Goal: Task Accomplishment & Management: Manage account settings

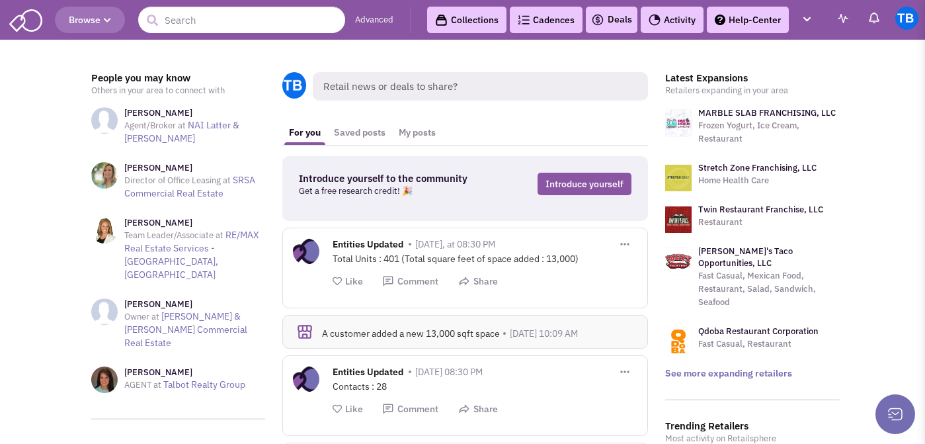
click at [606, 17] on link "Deals" at bounding box center [611, 20] width 41 height 16
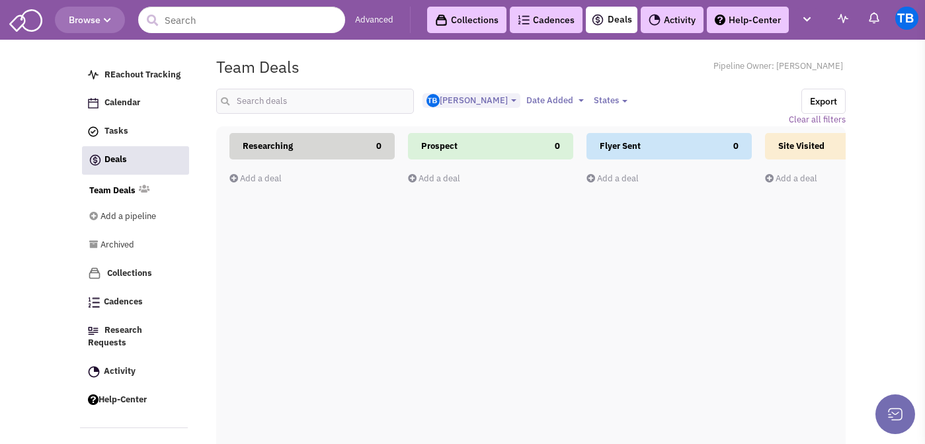
select select "1015"
select select
click at [29, 24] on img at bounding box center [25, 19] width 33 height 25
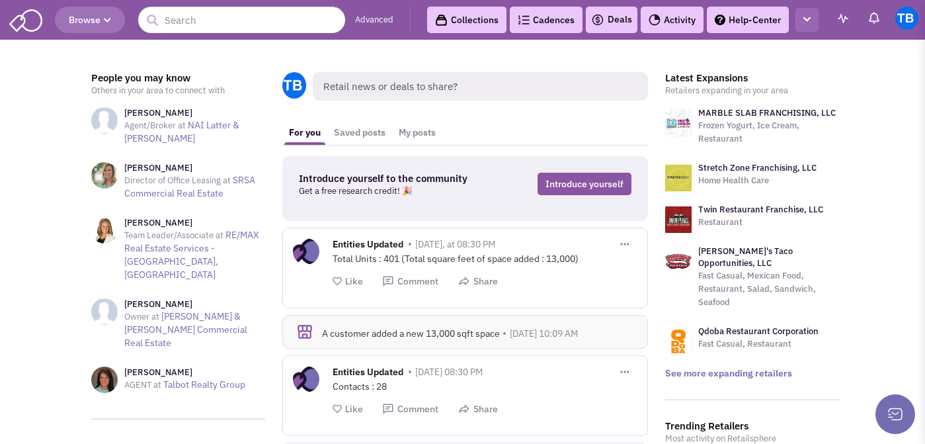
click at [805, 22] on icon "button" at bounding box center [806, 19] width 7 height 9
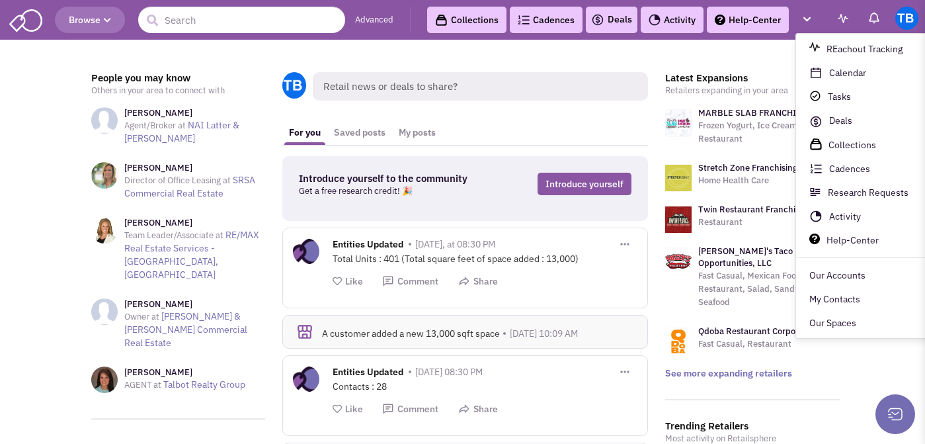
click at [379, 24] on link "Advanced" at bounding box center [374, 20] width 38 height 13
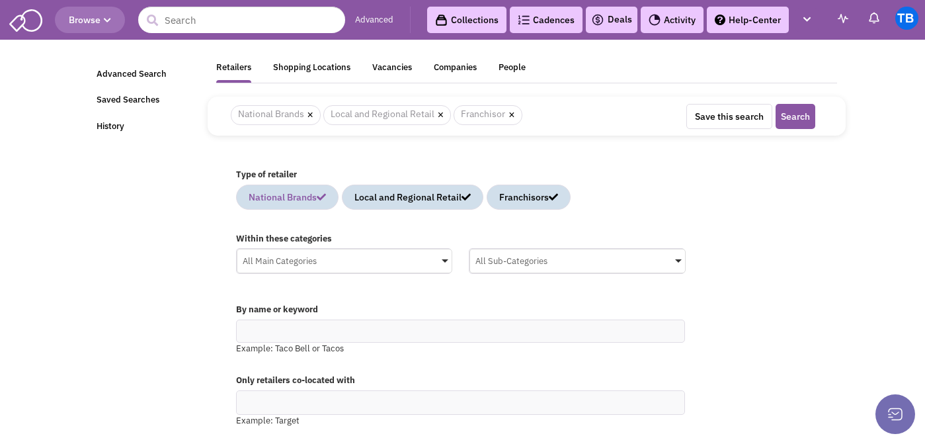
click at [326, 196] on icon at bounding box center [321, 196] width 9 height 9
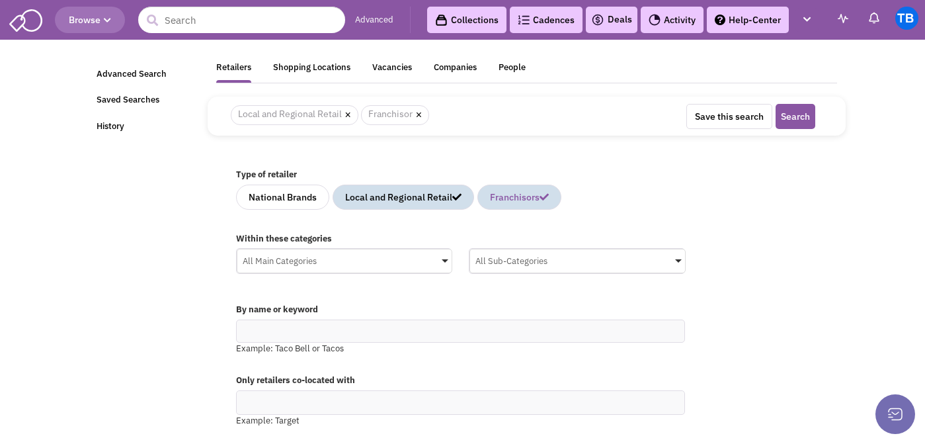
click at [549, 198] on icon at bounding box center [543, 196] width 9 height 9
click at [308, 63] on div "Shopping Locations" at bounding box center [311, 69] width 77 height 17
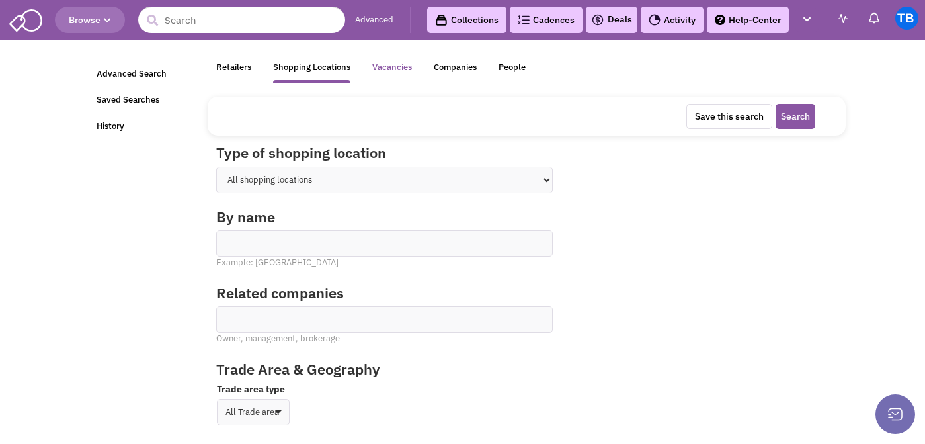
click at [397, 69] on div "Vacancies" at bounding box center [392, 69] width 40 height 17
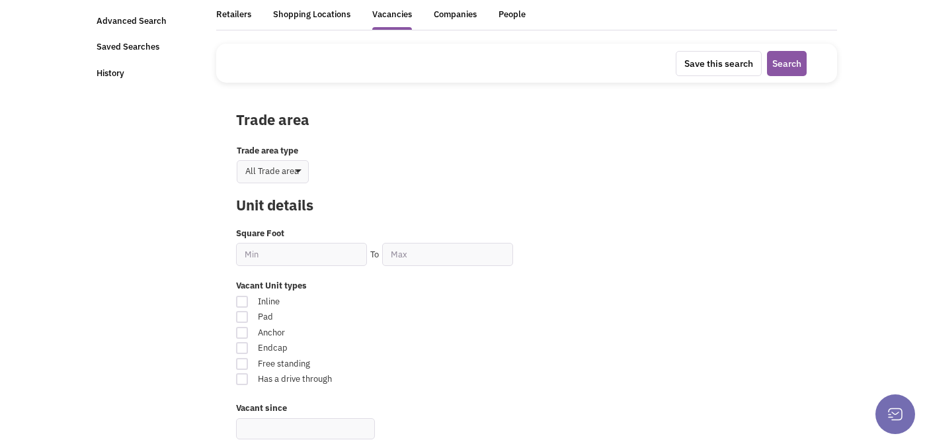
scroll to position [52, 0]
click at [284, 167] on select "All Trade area Geographies Driving time Mile radius Classification" at bounding box center [273, 172] width 72 height 23
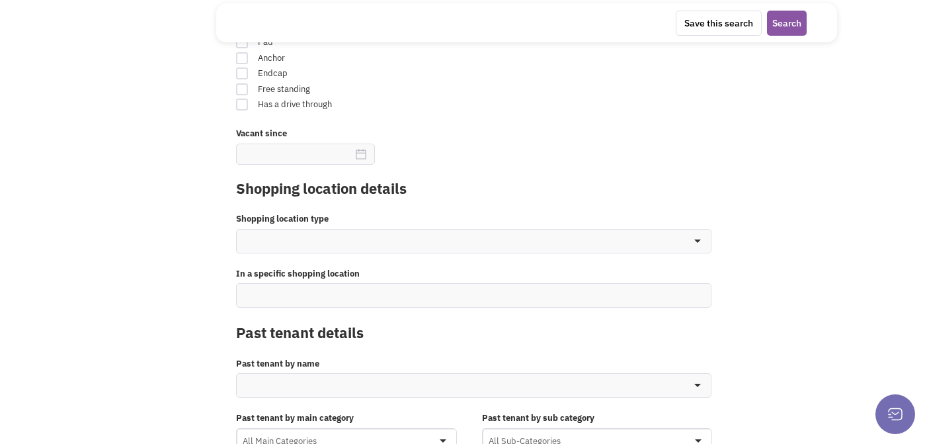
scroll to position [356, 0]
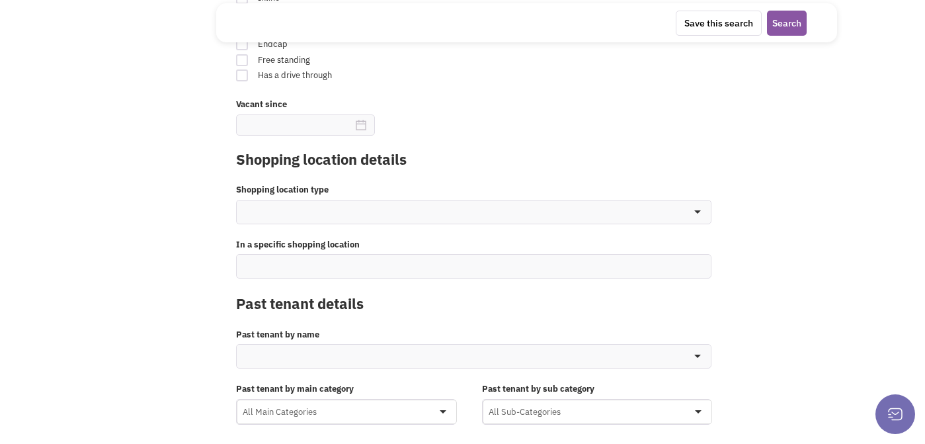
click at [328, 211] on ul at bounding box center [474, 211] width 475 height 23
click at [0, 0] on select at bounding box center [0, 0] width 0 height 0
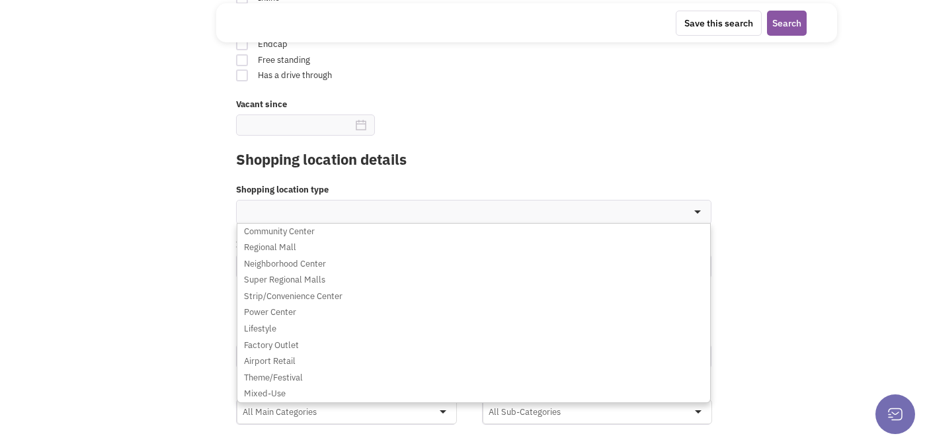
click at [202, 277] on div "Retailsphere Support Message Send Advanced Search Saved Searches History Retail…" at bounding box center [462, 65] width 771 height 757
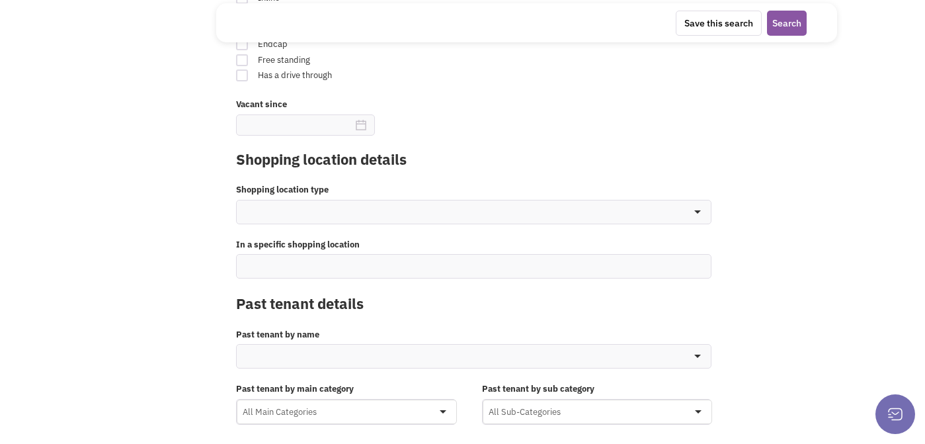
click at [299, 268] on ul at bounding box center [474, 265] width 475 height 23
click at [0, 0] on select at bounding box center [0, 0] width 0 height 0
click at [219, 285] on div "Trade area Trade area type All Trade area Geographies Driving time Mile radius …" at bounding box center [526, 115] width 621 height 658
click at [267, 410] on div "All Main Categories" at bounding box center [346, 410] width 219 height 20
click at [0, 0] on input "All Main Categories No results found Main Category Select All Auto Beauty Healt…" at bounding box center [0, 0] width 0 height 0
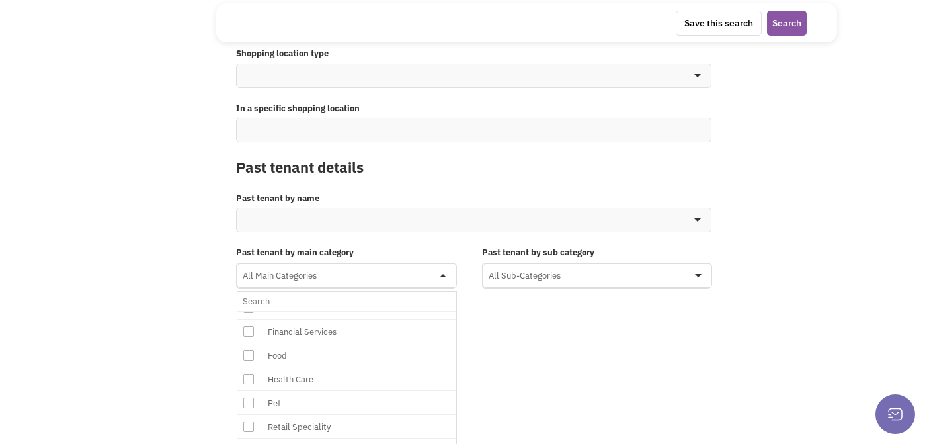
scroll to position [290, 0]
click at [498, 278] on div "All Sub-Categories" at bounding box center [597, 274] width 228 height 20
click at [0, 0] on input "All Sub-Categories No results found Sub Category Select All Auto Collision & Bo…" at bounding box center [0, 0] width 0 height 0
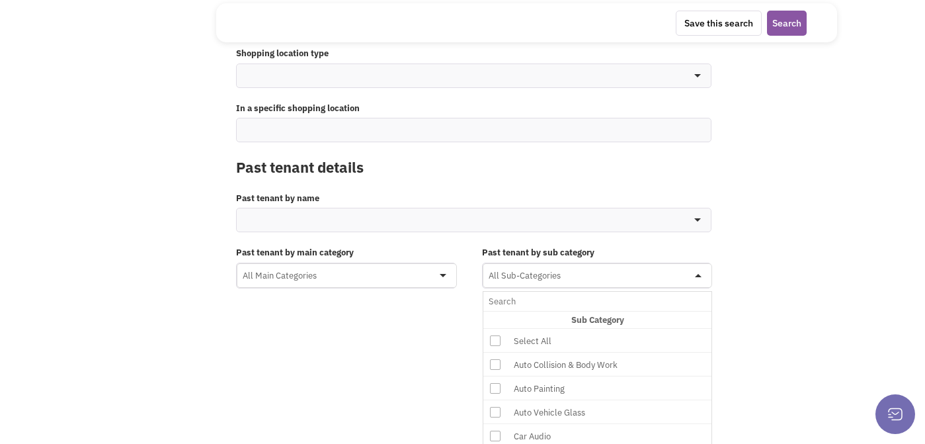
click at [430, 249] on label "Past tenant by main category" at bounding box center [350, 253] width 229 height 13
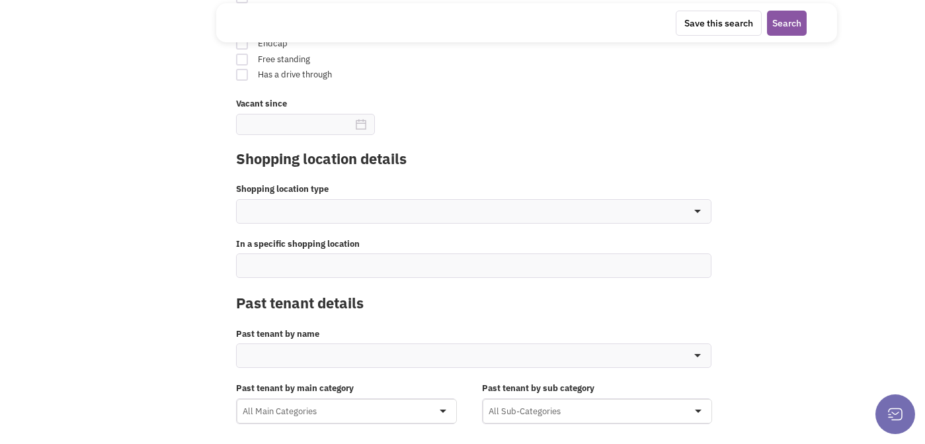
scroll to position [356, 0]
click at [520, 422] on div "All Sub-Categories" at bounding box center [597, 411] width 229 height 24
click at [0, 0] on input "All Sub-Categories No results found Sub Category Select All Auto Collision & Bo…" at bounding box center [0, 0] width 0 height 0
click at [522, 410] on div "All Sub-Categories" at bounding box center [597, 410] width 228 height 20
click at [0, 0] on input "All Sub-Categories No results found Sub Category Select All Auto Collision & Bo…" at bounding box center [0, 0] width 0 height 0
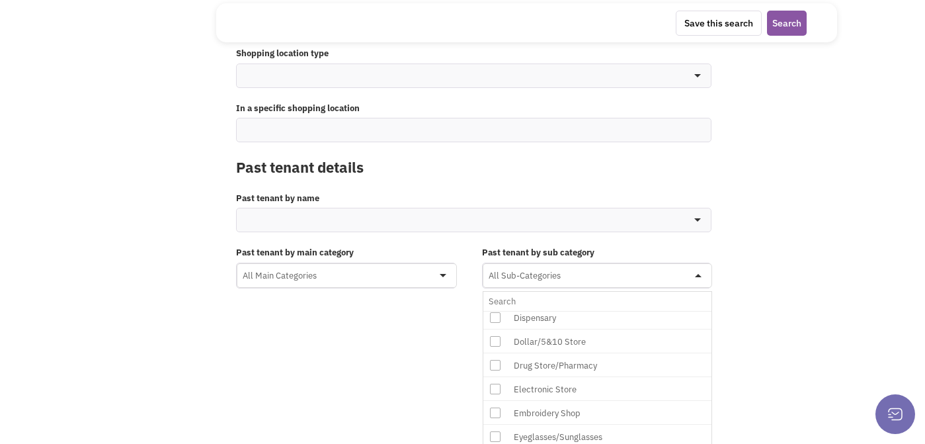
scroll to position [5710, 0]
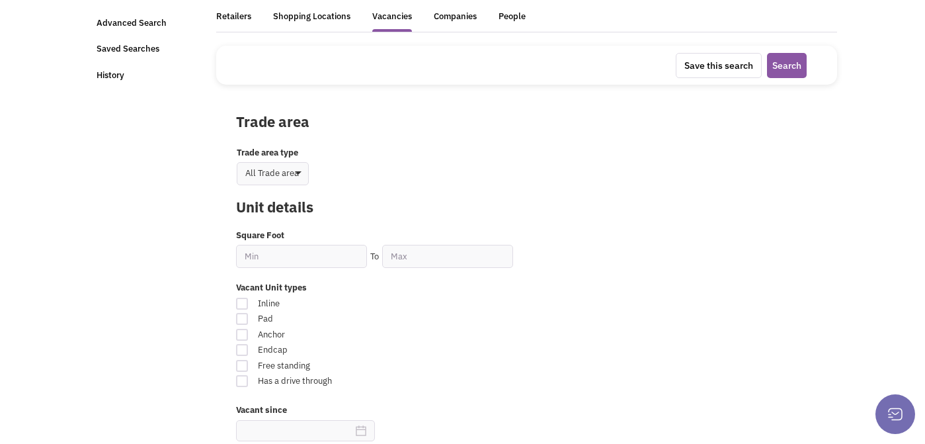
scroll to position [52, 0]
click at [292, 159] on div "Trade area type All Trade area Geographies Driving time Mile radius Classificat…" at bounding box center [277, 164] width 81 height 39
click at [293, 170] on select "All Trade area Geographies Driving time Mile radius Classification" at bounding box center [273, 172] width 72 height 23
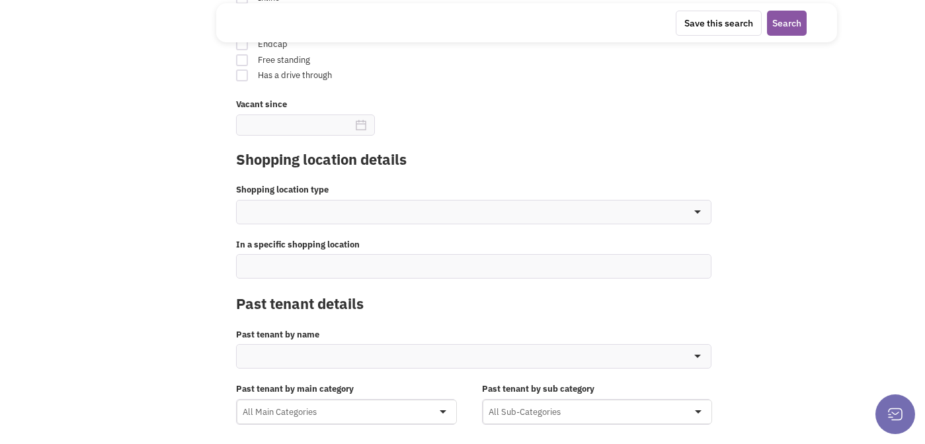
scroll to position [0, 0]
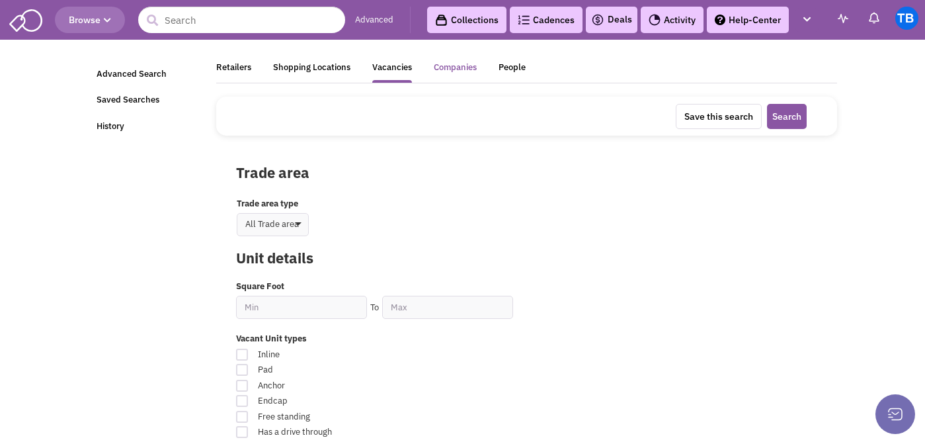
click at [463, 67] on div "Companies" at bounding box center [455, 69] width 43 height 17
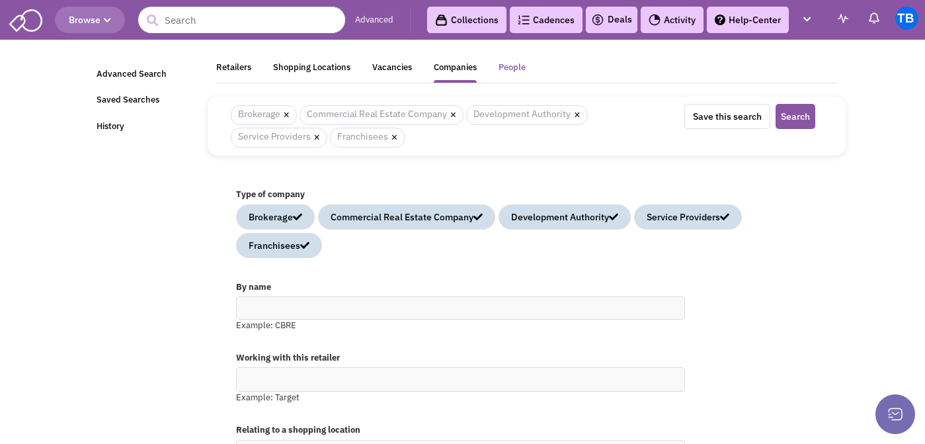
click at [516, 73] on div "People" at bounding box center [511, 69] width 27 height 17
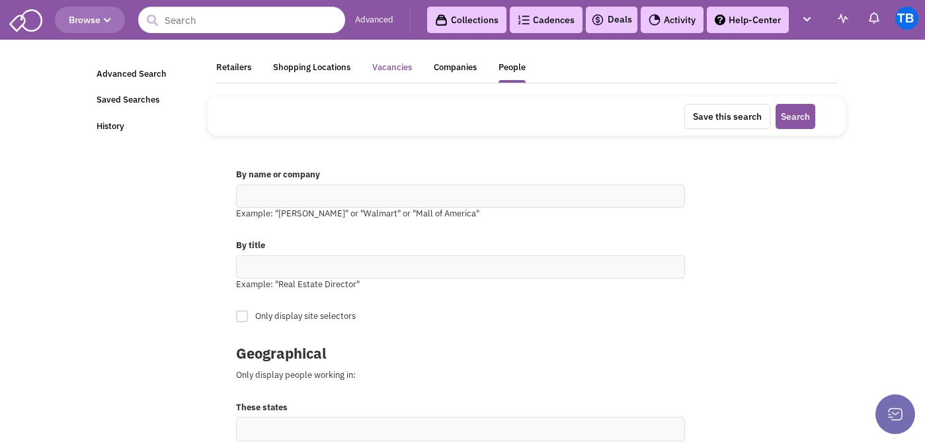
click at [395, 63] on div "Vacancies" at bounding box center [392, 69] width 40 height 17
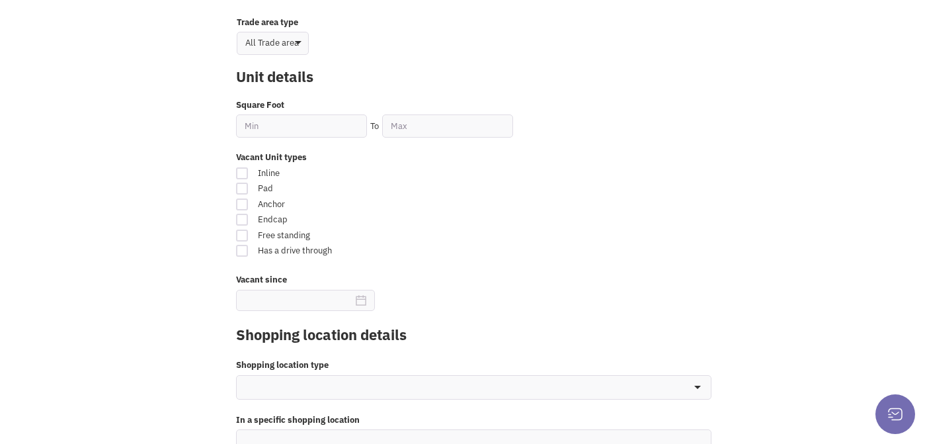
scroll to position [356, 0]
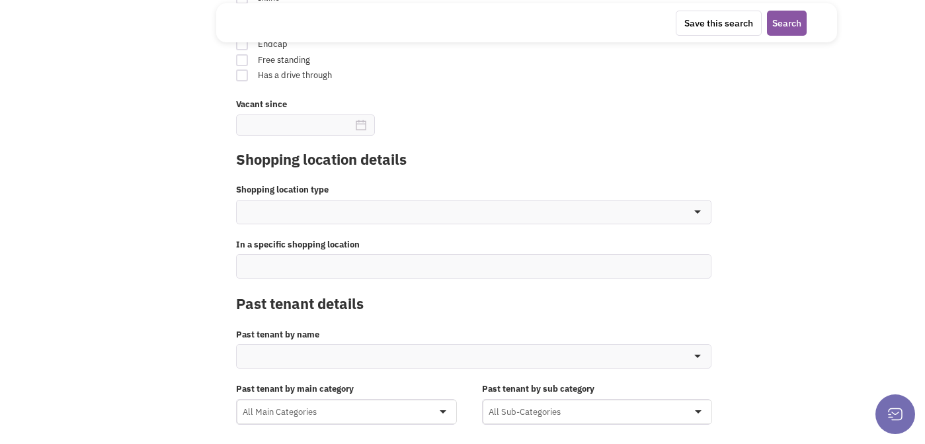
click at [310, 357] on ul at bounding box center [474, 355] width 475 height 23
click at [0, 0] on select at bounding box center [0, 0] width 0 height 0
click at [384, 360] on ul at bounding box center [474, 355] width 475 height 23
click at [0, 0] on select at bounding box center [0, 0] width 0 height 0
click at [699, 354] on span at bounding box center [697, 355] width 7 height 3
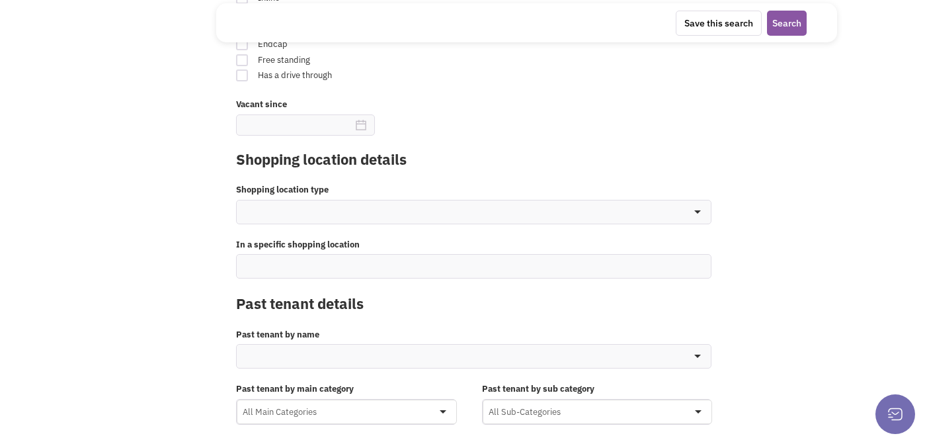
click at [0, 0] on select at bounding box center [0, 0] width 0 height 0
click at [699, 354] on span at bounding box center [697, 355] width 7 height 3
click at [0, 0] on select at bounding box center [0, 0] width 0 height 0
click at [444, 358] on ul at bounding box center [474, 355] width 475 height 23
click at [0, 0] on select at bounding box center [0, 0] width 0 height 0
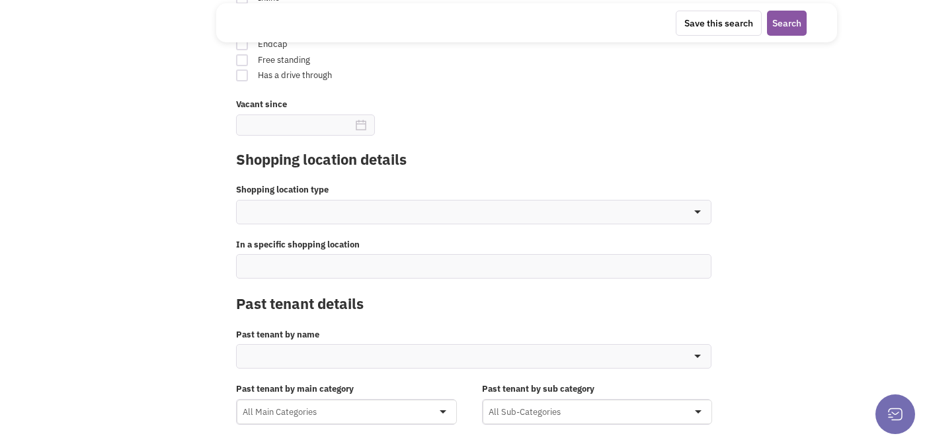
click at [345, 264] on ul at bounding box center [474, 265] width 475 height 23
click at [0, 0] on select at bounding box center [0, 0] width 0 height 0
click at [340, 222] on ul at bounding box center [474, 211] width 475 height 23
click at [0, 0] on select at bounding box center [0, 0] width 0 height 0
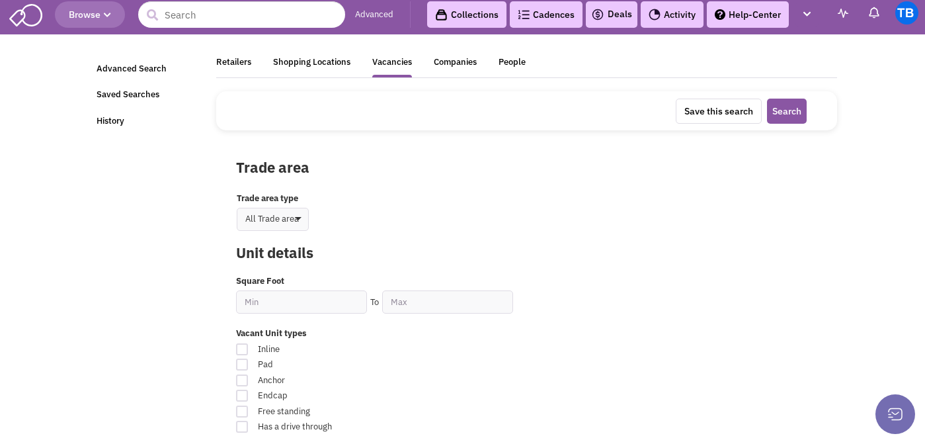
scroll to position [0, 0]
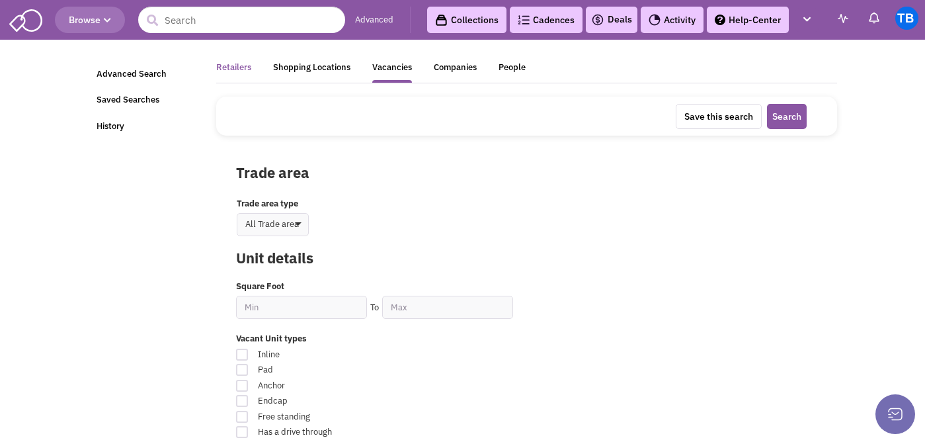
click at [242, 63] on div "Retailers" at bounding box center [233, 69] width 35 height 17
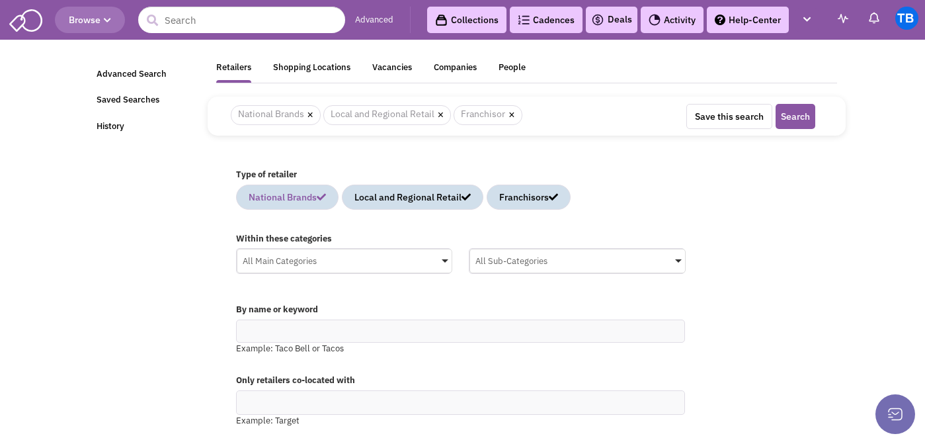
click at [326, 198] on icon at bounding box center [321, 196] width 9 height 9
click at [346, 262] on div "All Main Categories" at bounding box center [344, 259] width 215 height 20
click at [0, 0] on input "All Main Categories No results found Main Category Select All Auto Beauty Healt…" at bounding box center [0, 0] width 0 height 0
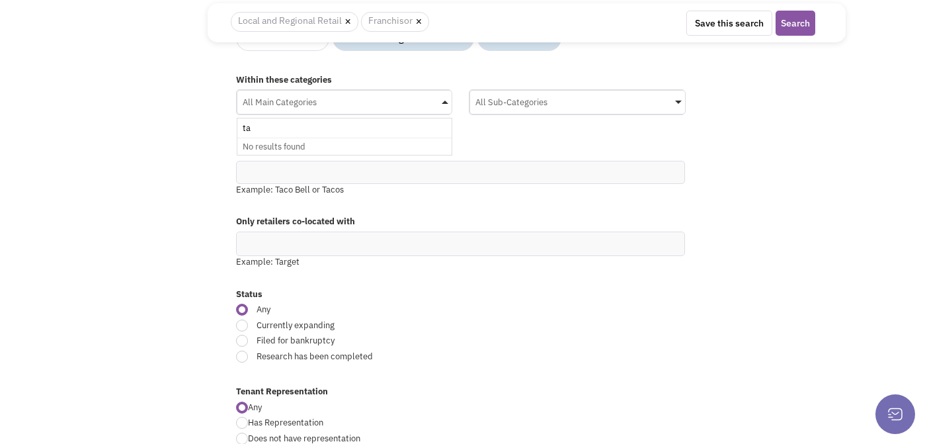
type input "t"
type input "a"
type input "l"
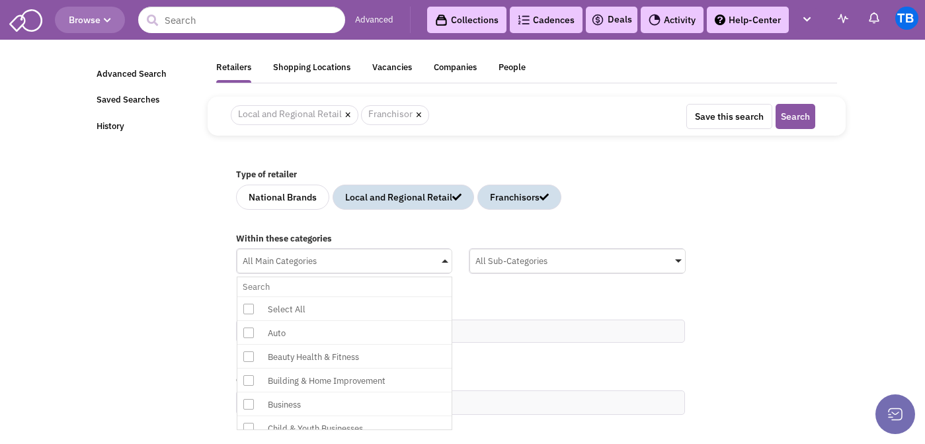
click at [492, 261] on div "All Sub-Categories" at bounding box center [577, 259] width 215 height 20
click at [0, 0] on input "All Sub-Categories No results found Sub Category Select All Auto Collision & Bo…" at bounding box center [0, 0] width 0 height 0
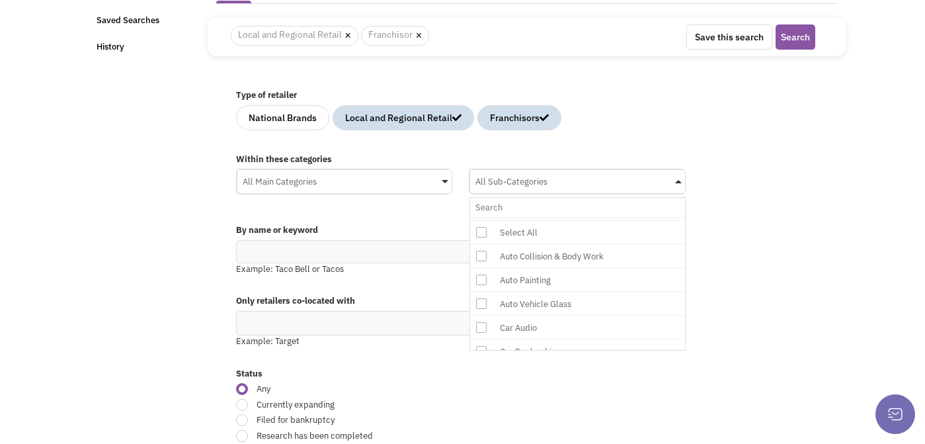
scroll to position [0, 1]
click at [484, 249] on icon at bounding box center [481, 246] width 11 height 11
click at [484, 217] on input "All Sub-Categories No results found Sub Category Select All Auto Collision & Bo…" at bounding box center [577, 207] width 204 height 19
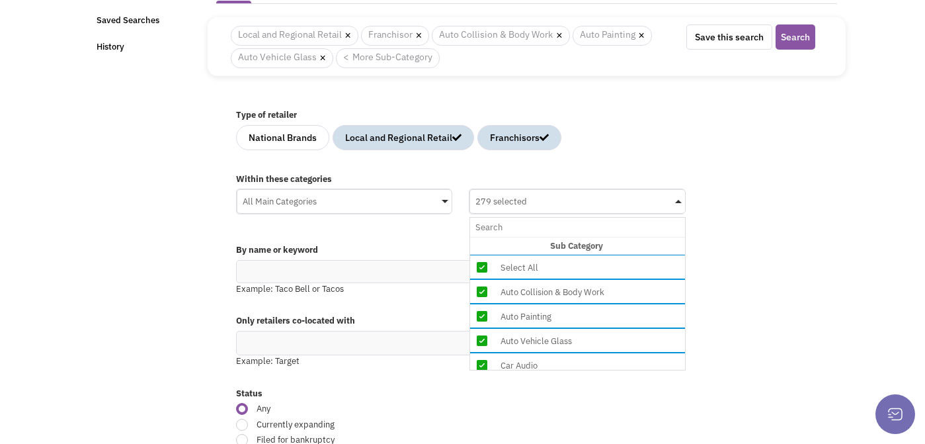
click at [326, 210] on div "All Main Categories" at bounding box center [345, 201] width 216 height 24
click at [0, 0] on input "All Main Categories No results found Main Category Select All Auto Beauty Healt…" at bounding box center [0, 0] width 0 height 0
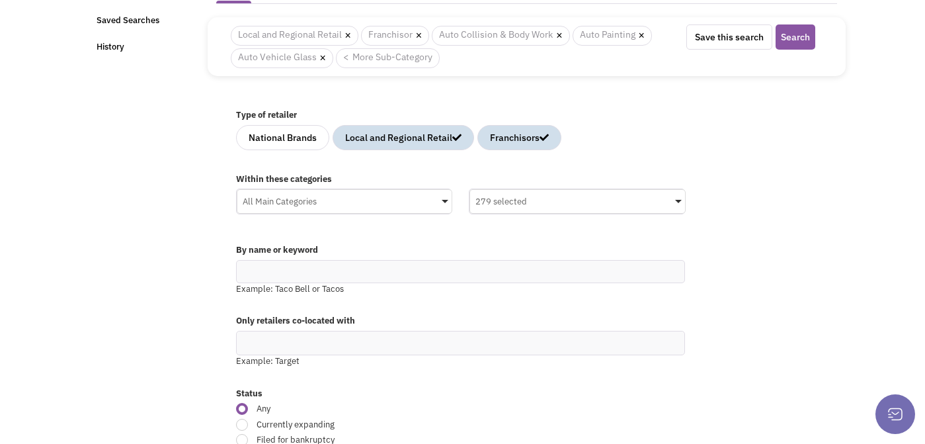
click at [321, 208] on div "All Main Categories" at bounding box center [344, 200] width 215 height 20
click at [0, 0] on input "All Main Categories No results found Main Category Select All Auto Beauty Healt…" at bounding box center [0, 0] width 0 height 0
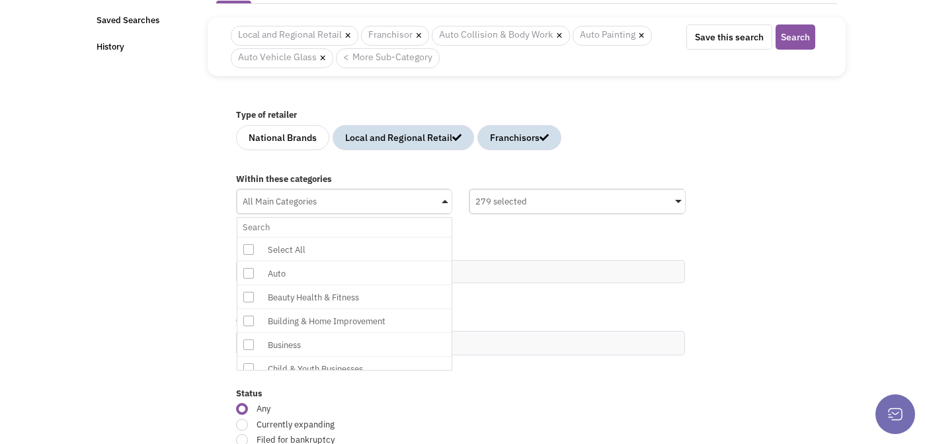
click at [253, 246] on icon at bounding box center [248, 249] width 11 height 11
click at [253, 237] on input "All Main Categories No results found Main Category Select All Auto Beauty Healt…" at bounding box center [345, 226] width 204 height 19
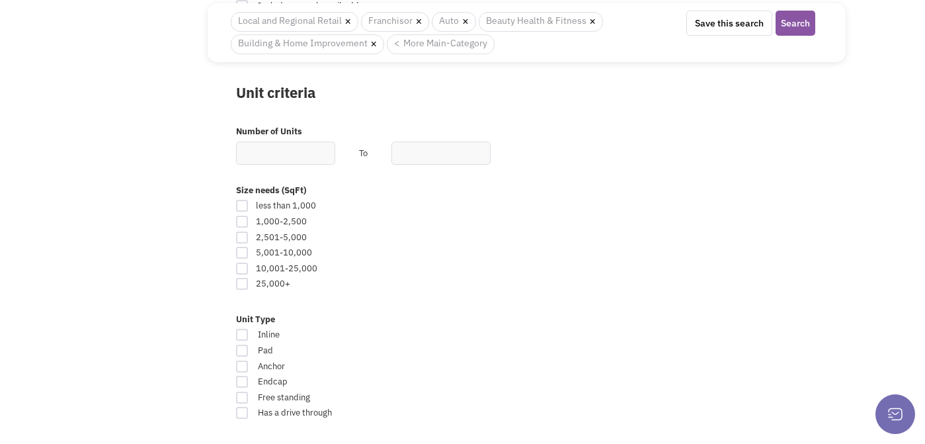
scroll to position [681, 0]
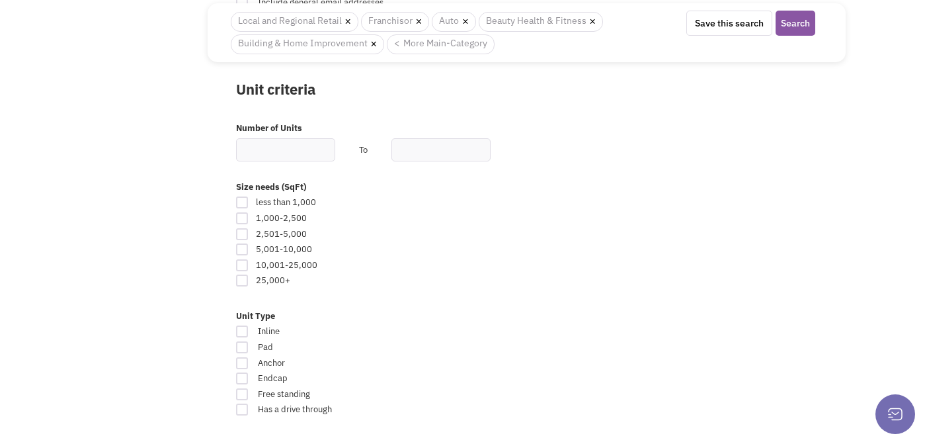
click at [241, 233] on div at bounding box center [242, 234] width 12 height 12
click at [249, 233] on input "checkbox" at bounding box center [253, 235] width 9 height 9
click at [241, 233] on div at bounding box center [242, 234] width 12 height 12
click at [249, 233] on input "checkbox" at bounding box center [253, 235] width 9 height 9
checkbox input "false"
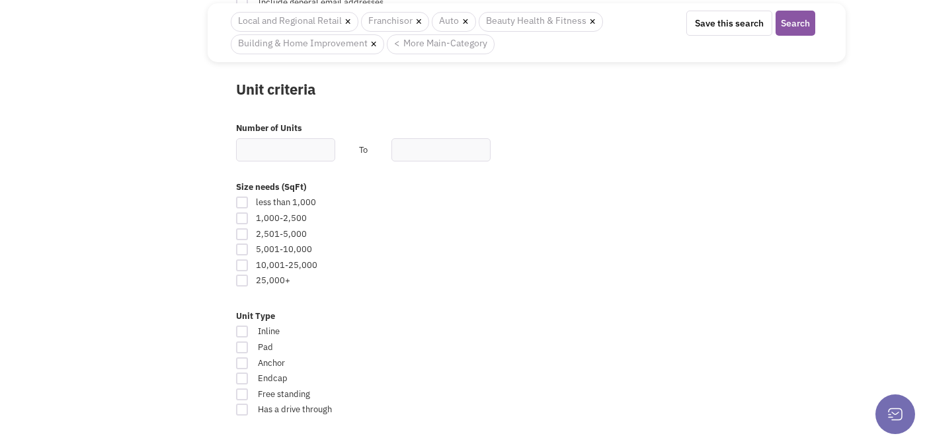
click at [241, 219] on div at bounding box center [242, 218] width 12 height 12
click at [249, 219] on input "checkbox" at bounding box center [253, 219] width 9 height 9
checkbox input "true"
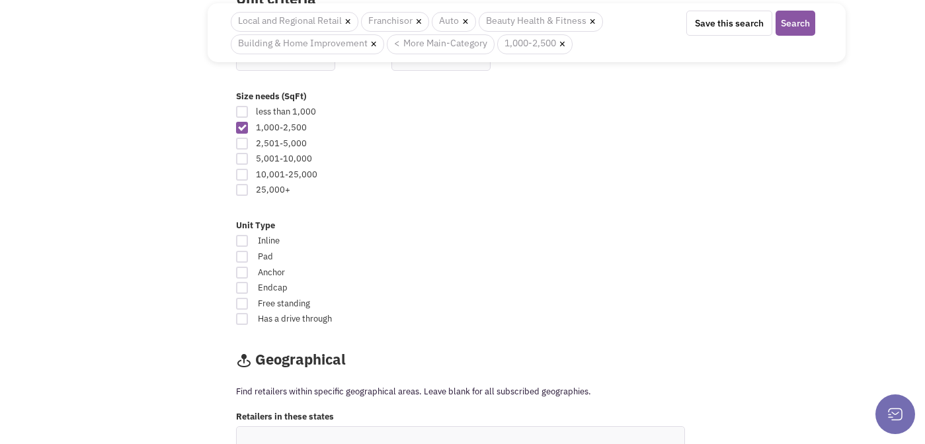
scroll to position [781, 0]
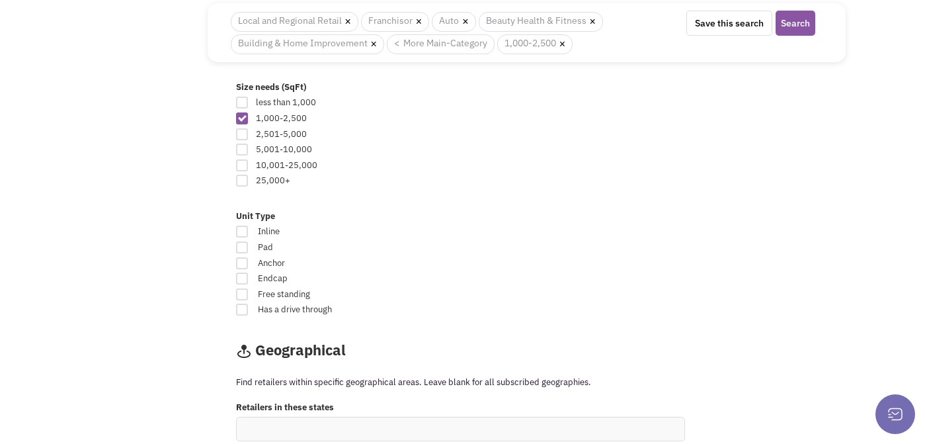
click at [242, 232] on div at bounding box center [242, 231] width 12 height 12
click at [539, 232] on input "Inline" at bounding box center [543, 232] width 9 height 9
checkbox input "true"
click at [241, 291] on div at bounding box center [242, 294] width 12 height 12
click at [539, 291] on input "Free standing" at bounding box center [543, 295] width 9 height 9
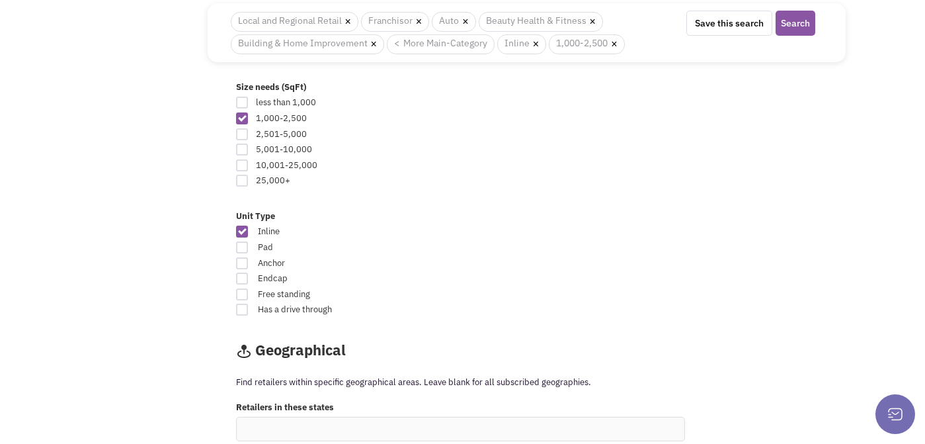
checkbox input "true"
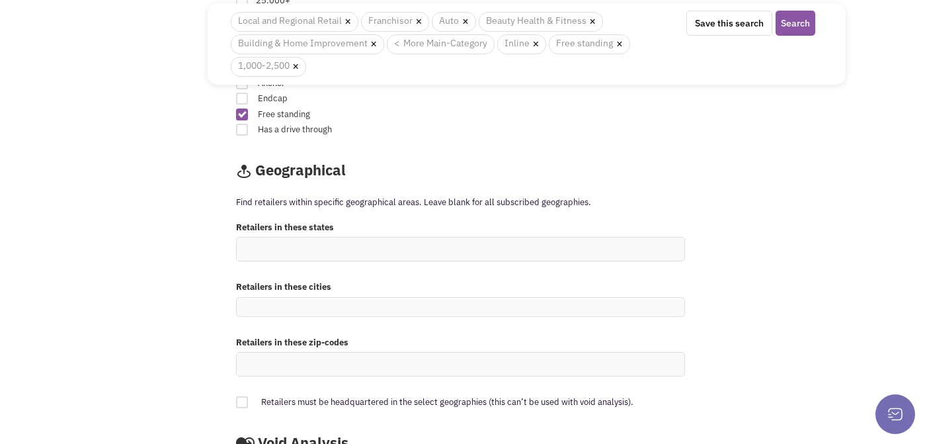
scroll to position [984, 0]
click at [258, 250] on input at bounding box center [254, 246] width 29 height 13
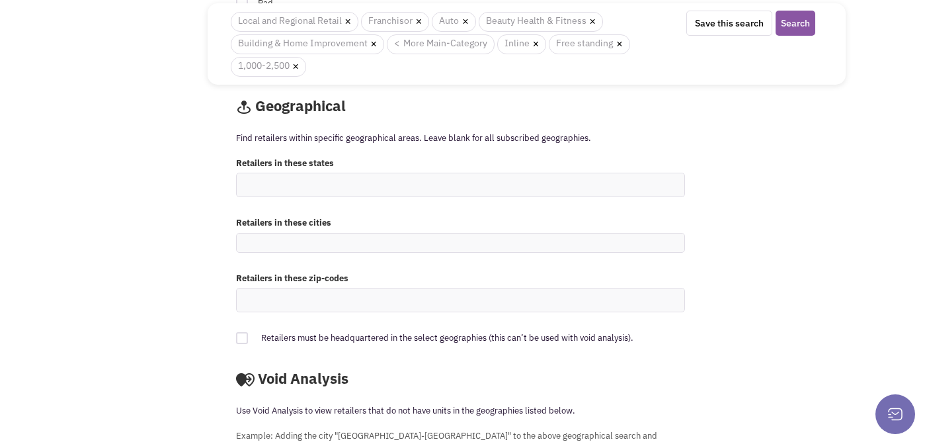
scroll to position [1049, 0]
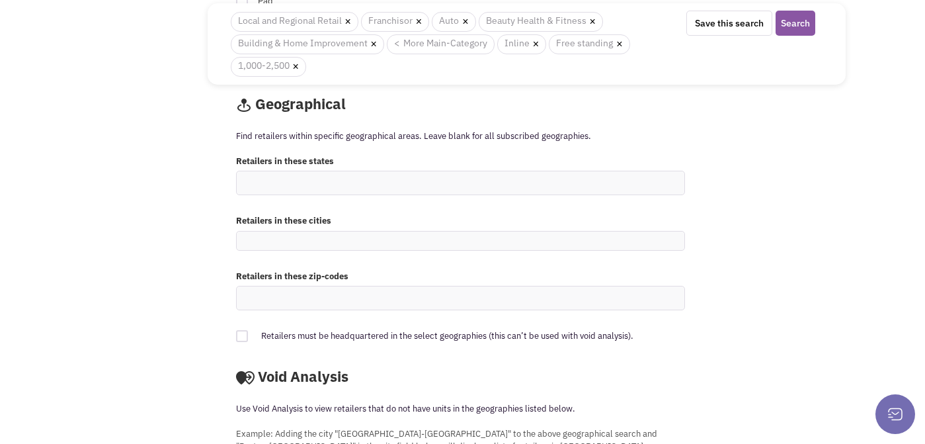
click at [251, 182] on input at bounding box center [254, 181] width 29 height 13
type input "L"
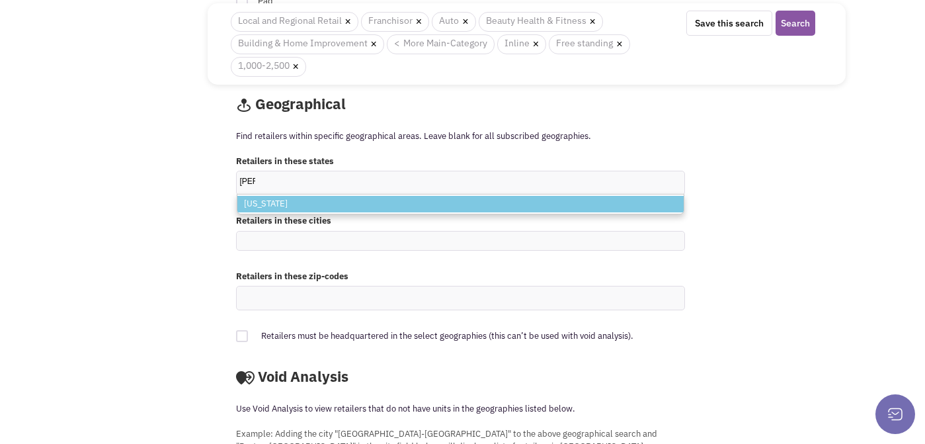
type input "lou"
click at [259, 203] on li "Louisiana" at bounding box center [460, 204] width 446 height 17
click at [0, 0] on select "lou Louisiana" at bounding box center [0, 0] width 0 height 0
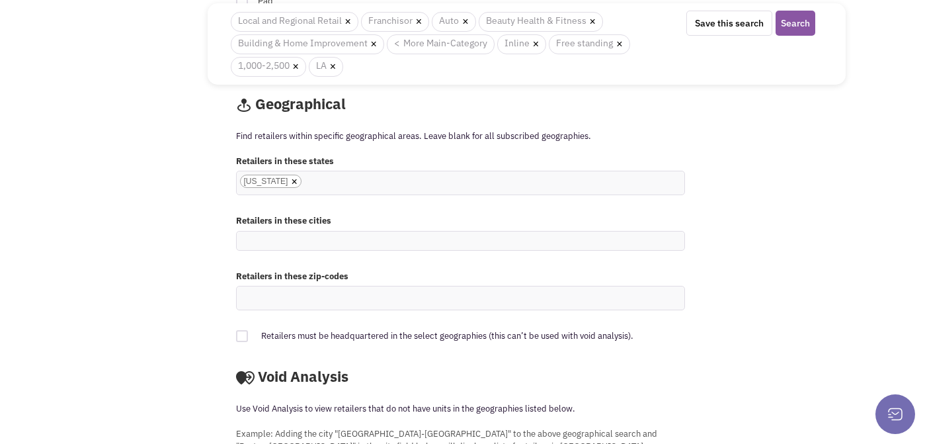
click at [258, 237] on input at bounding box center [254, 241] width 29 height 13
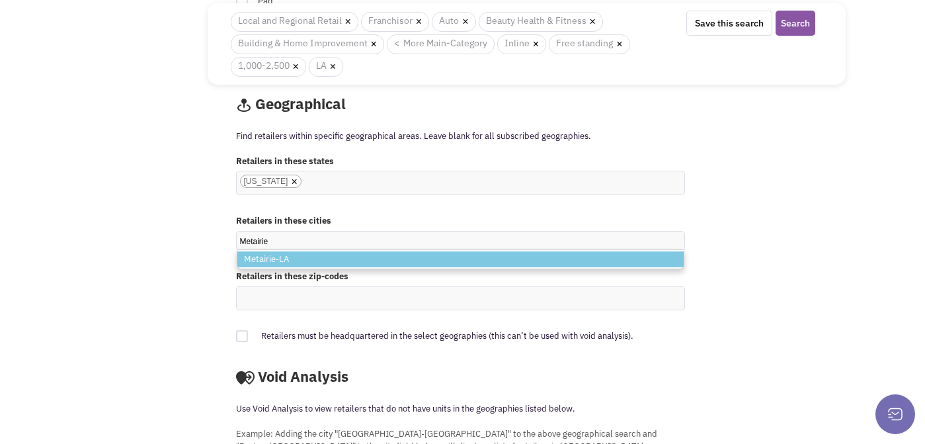
type input "Metairie"
click at [262, 260] on li "Metairie-LA" at bounding box center [460, 259] width 446 height 17
click at [0, 0] on select "Metairie Metairie-LA" at bounding box center [0, 0] width 0 height 0
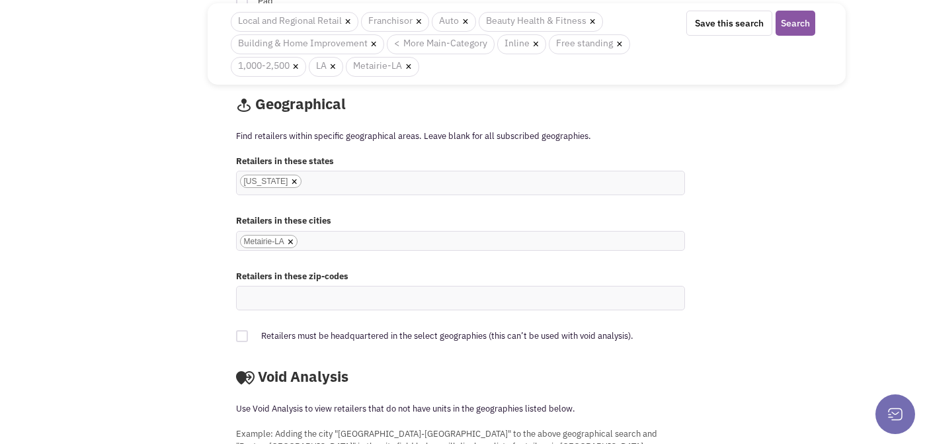
click at [329, 238] on ul "× Metairie-LA" at bounding box center [460, 240] width 447 height 19
click at [0, 0] on select "Metairie-LA" at bounding box center [0, 0] width 0 height 0
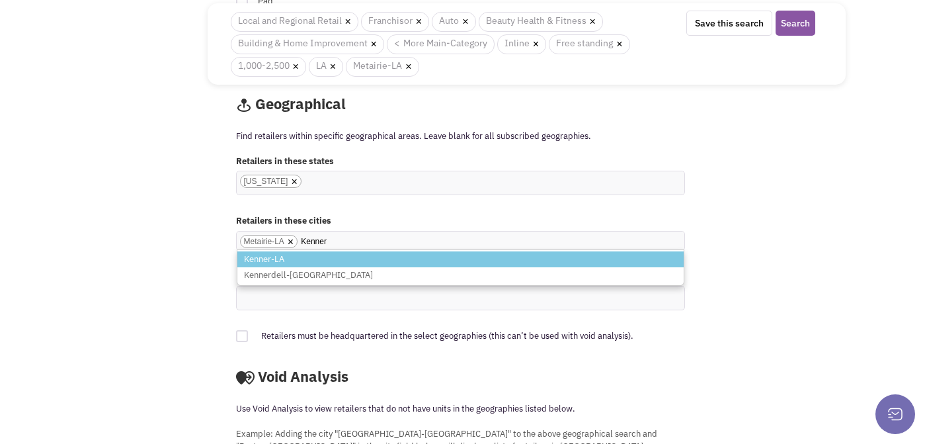
type input "Kenner"
click at [305, 257] on li "Kenner-LA" at bounding box center [460, 259] width 446 height 17
click at [0, 0] on select "Metairie-LA" at bounding box center [0, 0] width 0 height 0
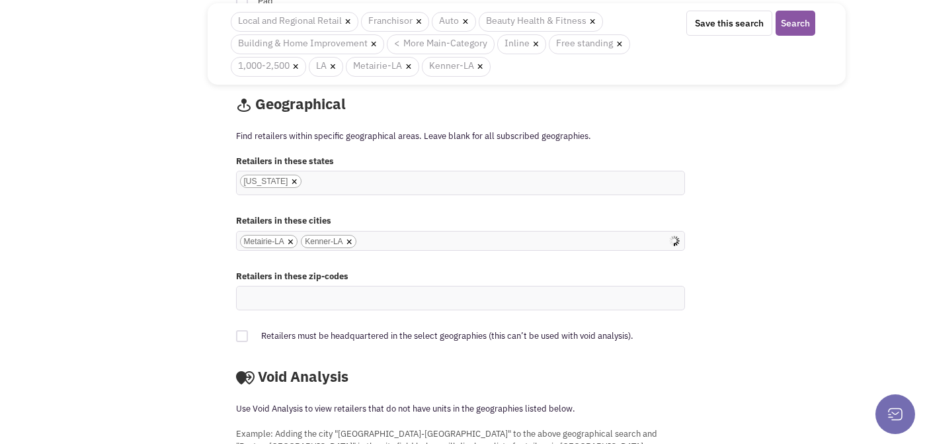
click at [368, 237] on input "Metairie-LA Kenner-LA × Metairie-LA × Kenner-LA" at bounding box center [374, 241] width 29 height 13
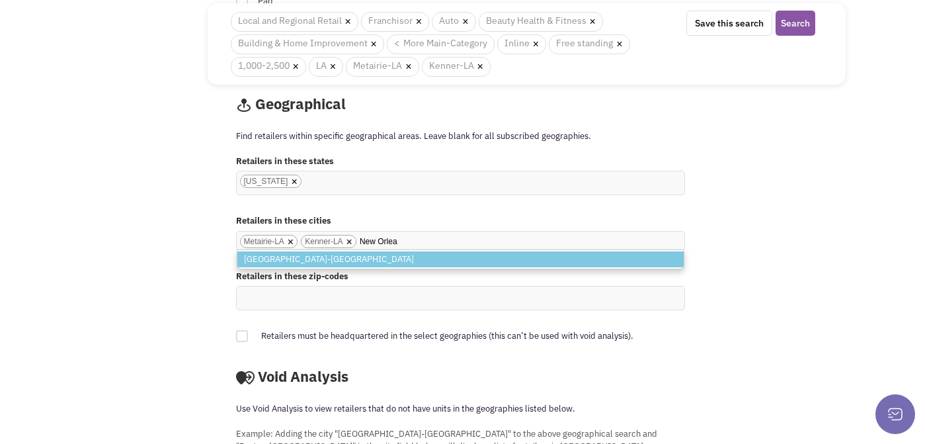
type input "New Orlea"
click at [312, 253] on li "New Orleans-LA" at bounding box center [460, 259] width 446 height 17
click at [0, 0] on select "Metairie-LA Kenner-LA" at bounding box center [0, 0] width 0 height 0
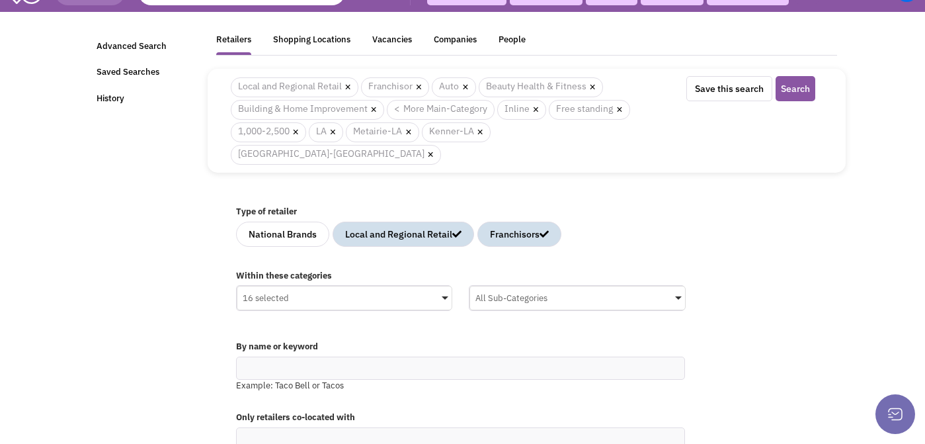
scroll to position [18, 0]
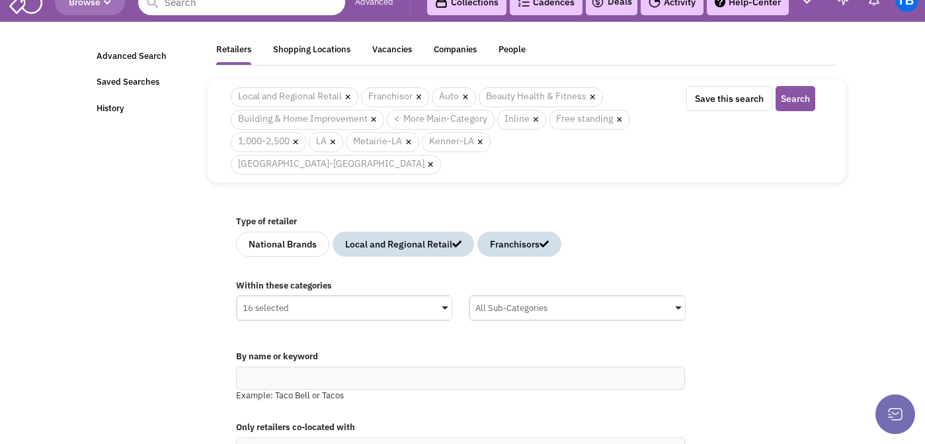
click at [332, 296] on div "16 selected" at bounding box center [344, 306] width 215 height 20
click at [0, 0] on input "16 selected No results found Main Category Select All Auto Beauty Health & Fitn…" at bounding box center [0, 0] width 0 height 0
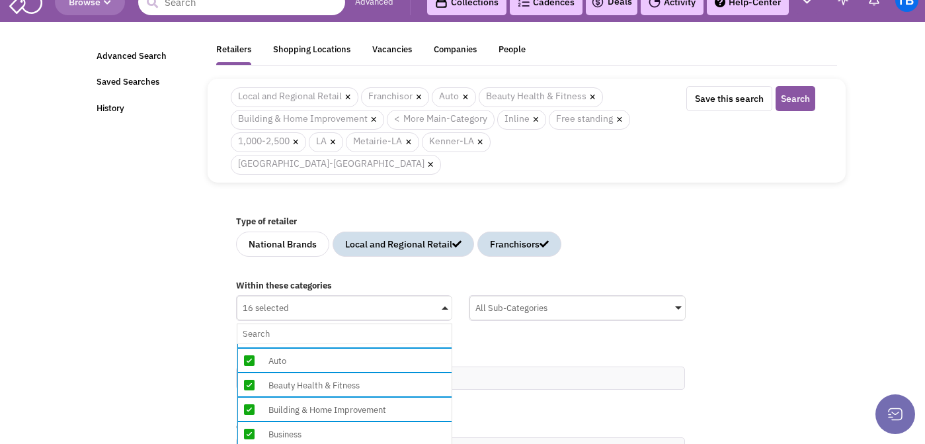
scroll to position [9, 0]
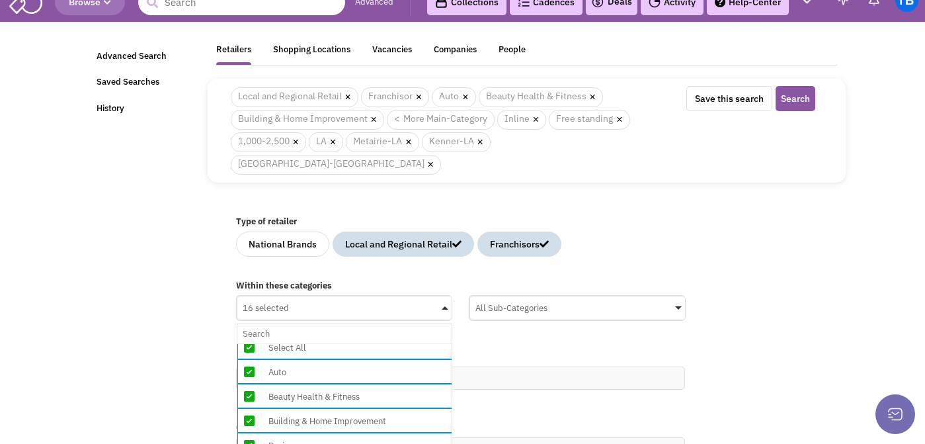
click at [249, 342] on icon at bounding box center [249, 347] width 11 height 11
click at [249, 325] on input "16 selected No results found Main Category Select All Auto Beauty Health & Fitn…" at bounding box center [345, 333] width 204 height 19
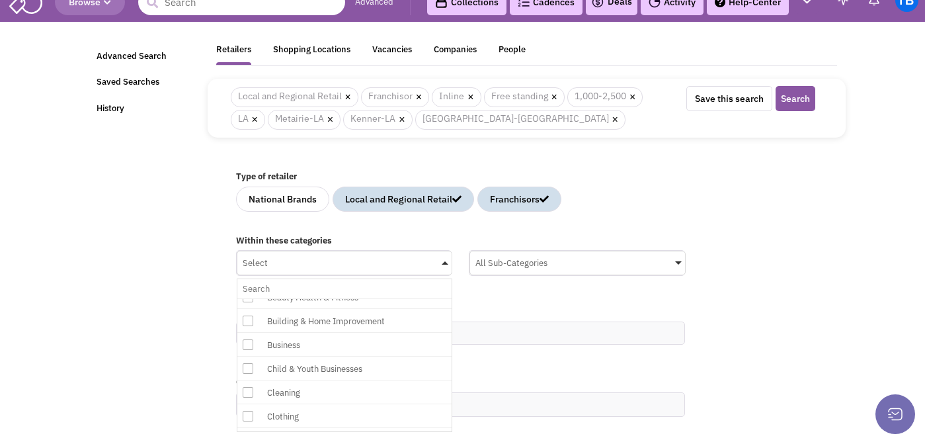
scroll to position [54, 2]
click at [249, 351] on icon at bounding box center [246, 352] width 11 height 11
click at [249, 298] on input "Select No results found Main Category Select All Auto Beauty Health & Fitness B…" at bounding box center [345, 288] width 204 height 19
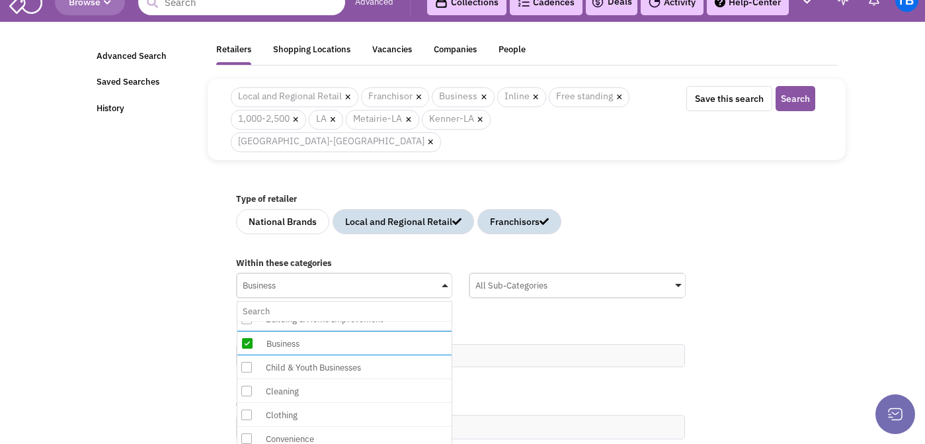
scroll to position [88, 2]
click at [249, 360] on icon at bounding box center [246, 365] width 11 height 11
click at [249, 321] on input "Business No results found Main Category Select All Auto Beauty Health & Fitness…" at bounding box center [345, 310] width 204 height 19
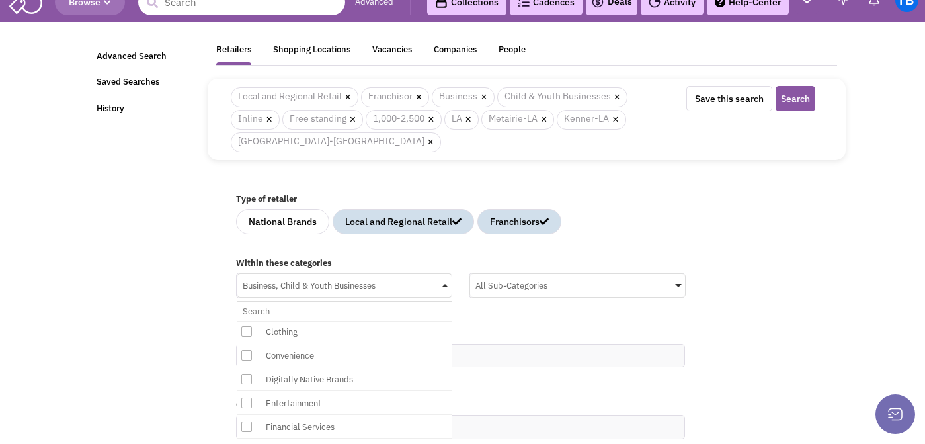
scroll to position [169, 2]
click at [245, 428] on icon at bounding box center [246, 427] width 11 height 11
click at [245, 321] on input "Business, Child & Youth Businesses No results found Main Category Select All Au…" at bounding box center [345, 310] width 204 height 19
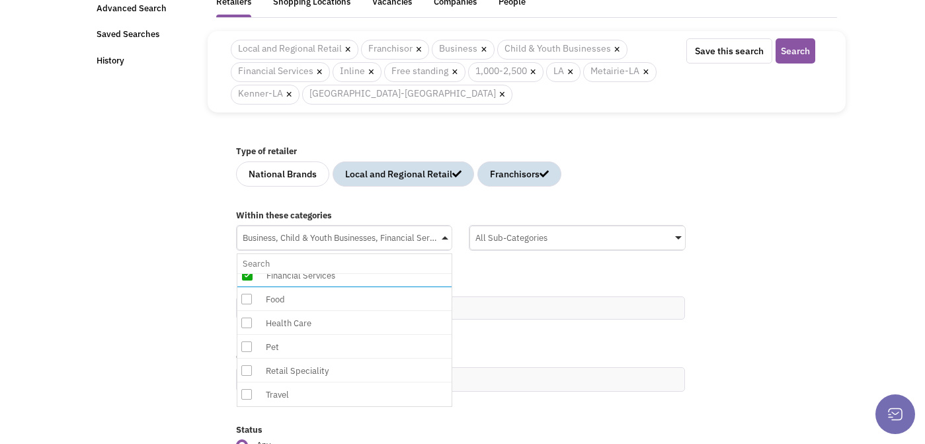
scroll to position [71, 0]
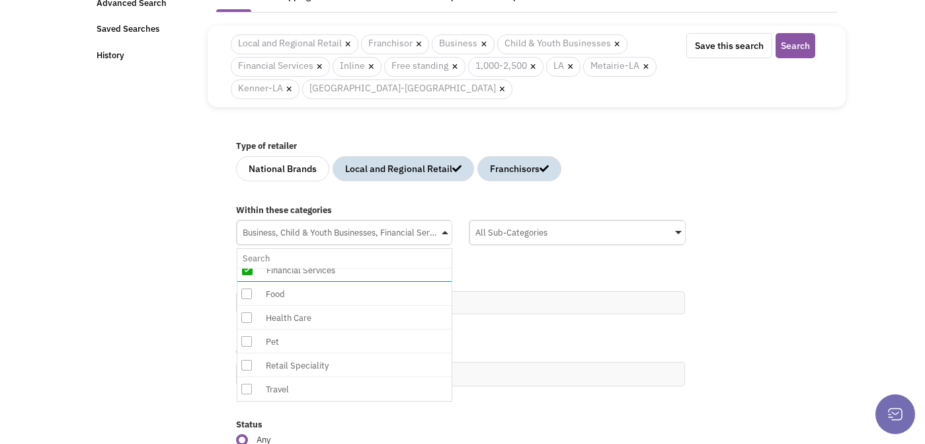
click at [250, 365] on icon at bounding box center [246, 365] width 11 height 11
click at [250, 268] on input "Business, Child & Youth Businesses, Financial Services No results found Main Ca…" at bounding box center [345, 258] width 204 height 19
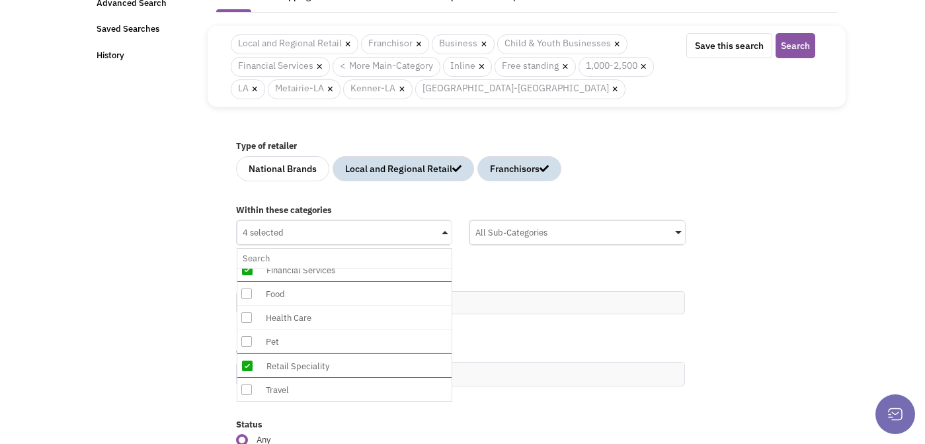
click at [497, 235] on div "All Sub-Categories" at bounding box center [577, 231] width 215 height 20
click at [0, 0] on input "All Sub-Categories No results found Sub Category Select All Advertising & Marke…" at bounding box center [0, 0] width 0 height 0
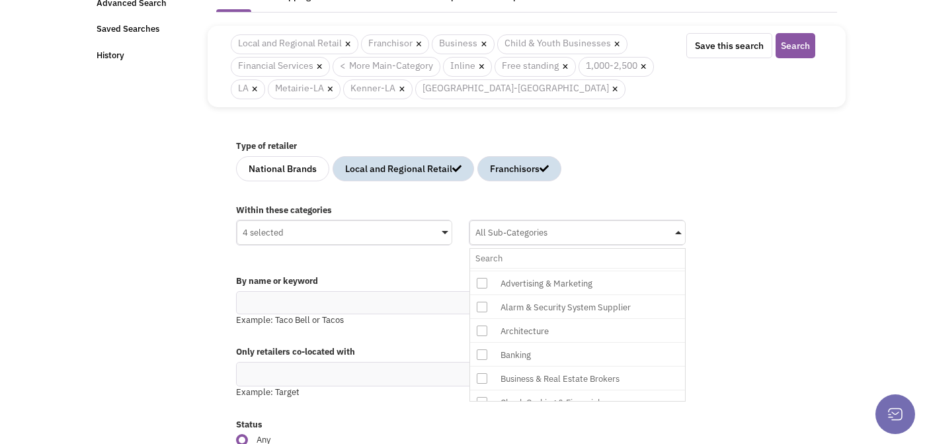
scroll to position [38, 0]
click at [485, 284] on icon at bounding box center [482, 283] width 11 height 11
click at [485, 268] on input "All Sub-Categories No results found Sub Category Select All Advertising & Marke…" at bounding box center [577, 258] width 204 height 19
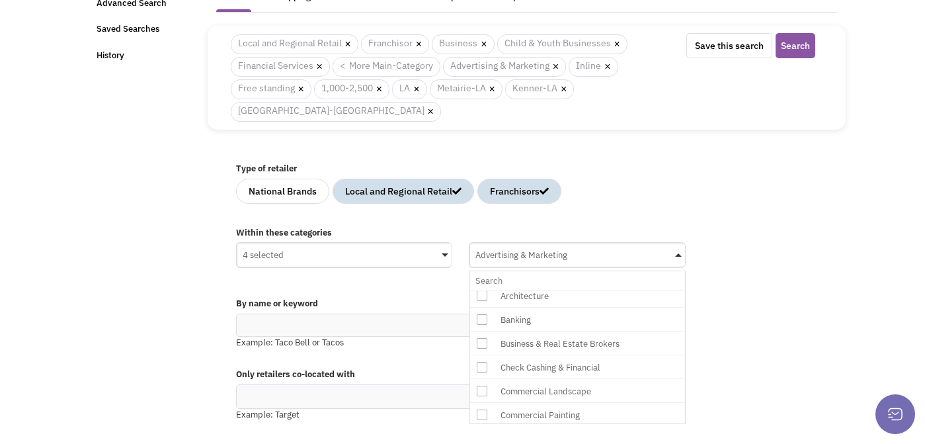
scroll to position [98, 0]
click at [483, 320] on icon at bounding box center [482, 317] width 11 height 11
click at [483, 290] on input "Advertising & Marketing No results found Sub Category Select All Advertising & …" at bounding box center [577, 280] width 204 height 19
click at [484, 344] on icon at bounding box center [482, 341] width 11 height 11
click at [484, 290] on input "Advertising & Marketing, Banking No results found Sub Category Select All Adver…" at bounding box center [577, 280] width 204 height 19
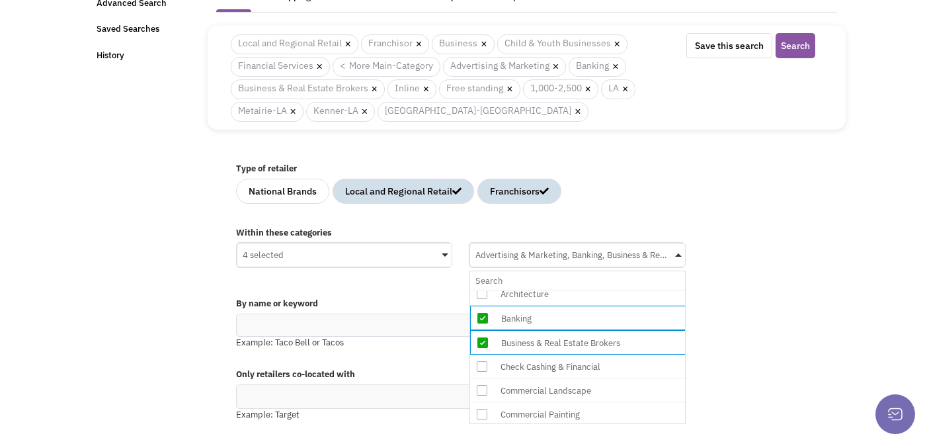
click at [481, 368] on icon at bounding box center [482, 366] width 11 height 11
click at [481, 290] on input "Advertising & Marketing, Banking, Business & Real Estate Brokers No results fou…" at bounding box center [577, 280] width 204 height 19
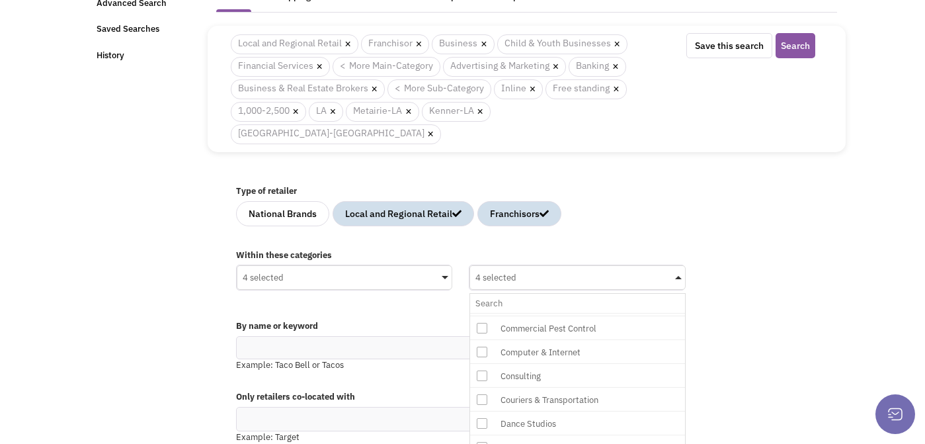
scroll to position [235, 0]
click at [481, 367] on icon at bounding box center [482, 372] width 11 height 11
click at [481, 313] on input "4 selected No results found Sub Category Select All Advertising & Marketing Ala…" at bounding box center [577, 302] width 204 height 19
click at [481, 348] on icon at bounding box center [482, 353] width 11 height 11
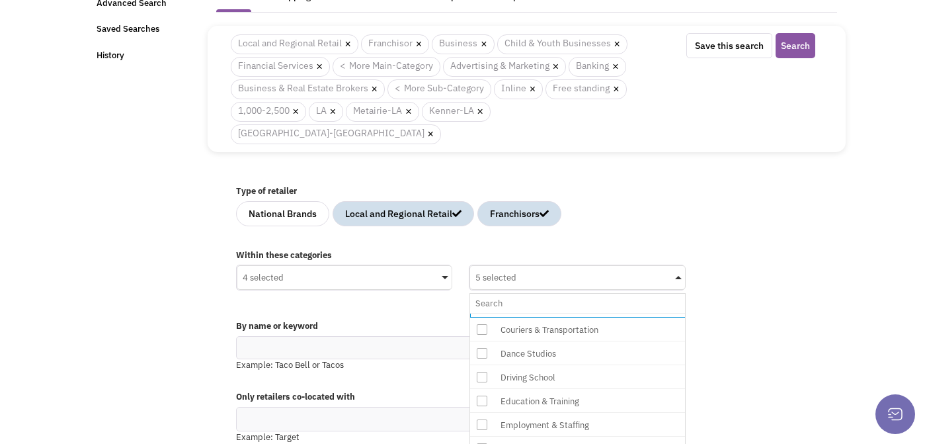
click at [481, 313] on input "5 selected No results found Sub Category Select All Advertising & Marketing Ala…" at bounding box center [577, 302] width 204 height 19
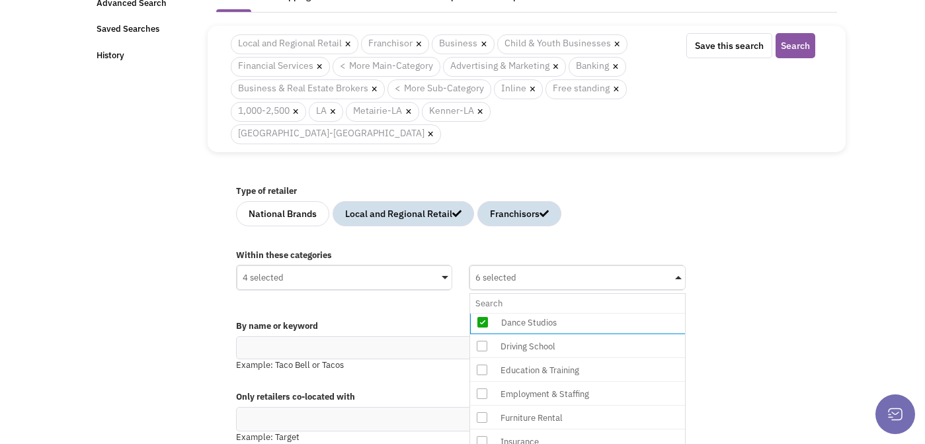
scroll to position [335, 0]
click at [481, 363] on icon at bounding box center [482, 368] width 11 height 11
click at [481, 313] on input "6 selected No results found Sub Category Select All Advertising & Marketing Ala…" at bounding box center [577, 302] width 204 height 19
click at [479, 387] on icon at bounding box center [482, 392] width 11 height 11
click at [479, 313] on input "7 selected No results found Sub Category Select All Advertising & Marketing Ala…" at bounding box center [577, 302] width 204 height 19
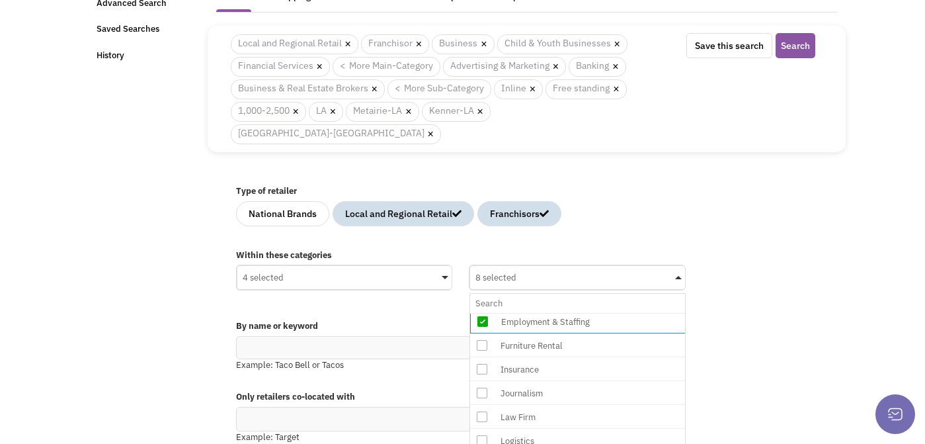
scroll to position [408, 0]
click at [481, 403] on span at bounding box center [481, 415] width 23 height 24
click at [481, 313] on input "8 selected No results found Sub Category Select All Advertising & Marketing Ala…" at bounding box center [577, 302] width 204 height 19
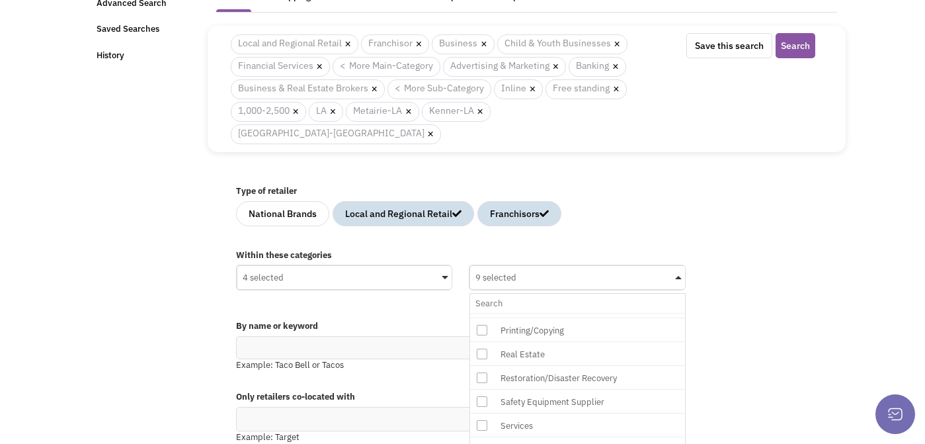
scroll to position [617, 0]
click at [482, 319] on icon at bounding box center [480, 324] width 11 height 11
click at [482, 302] on input "9 selected No results found Sub Category Select All Advertising & Marketing Ala…" at bounding box center [577, 302] width 204 height 19
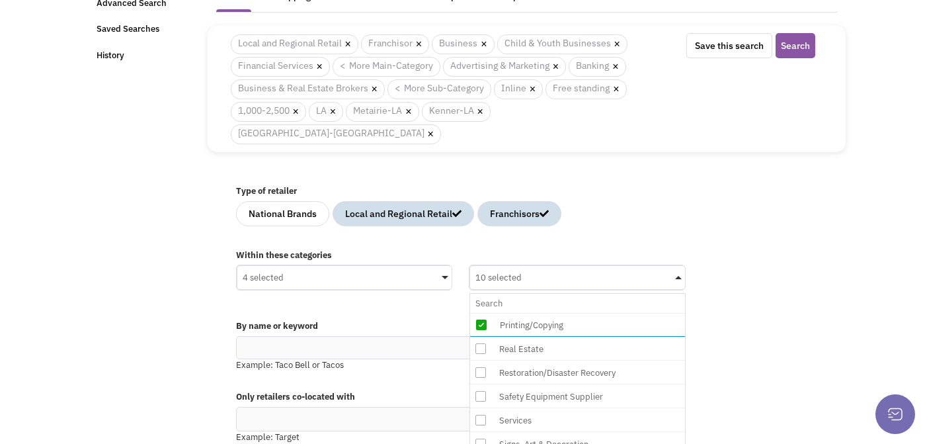
click at [479, 343] on icon at bounding box center [480, 348] width 11 height 11
click at [479, 313] on input "10 selected No results found Sub Category Select All Advertising & Marketing Al…" at bounding box center [577, 302] width 204 height 19
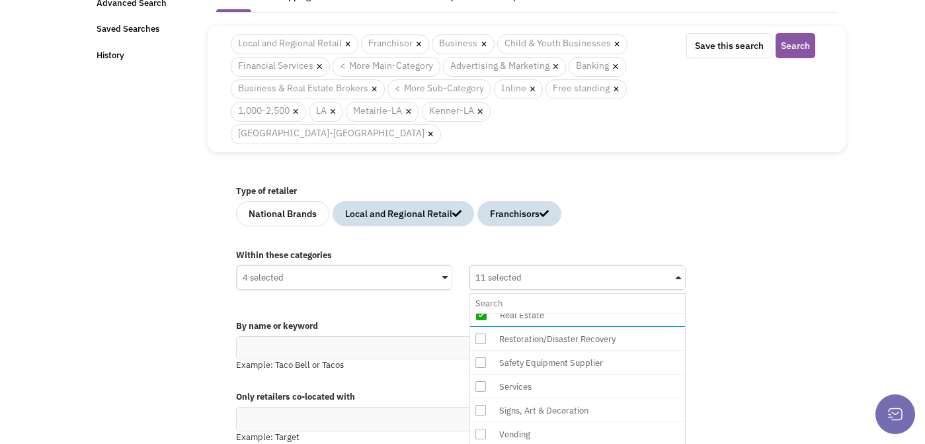
click at [479, 381] on icon at bounding box center [480, 386] width 11 height 11
click at [479, 313] on input "11 selected No results found Sub Category Select All Advertising & Marketing Al…" at bounding box center [577, 302] width 204 height 19
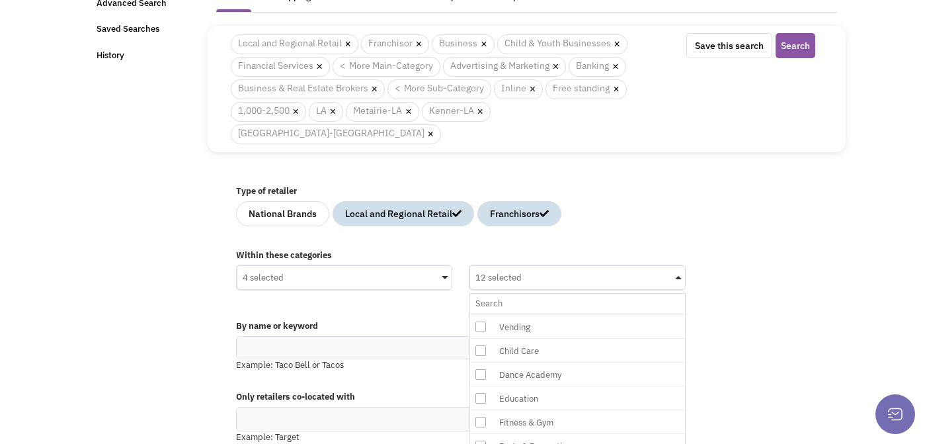
scroll to position [763, 1]
click at [483, 343] on icon at bounding box center [480, 348] width 11 height 11
click at [483, 313] on input "12 selected No results found Sub Category Select All Advertising & Marketing Al…" at bounding box center [577, 302] width 204 height 19
click at [479, 319] on icon at bounding box center [480, 324] width 11 height 11
click at [479, 302] on input "13 selected No results found Sub Category Select All Advertising & Marketing Al…" at bounding box center [577, 302] width 204 height 19
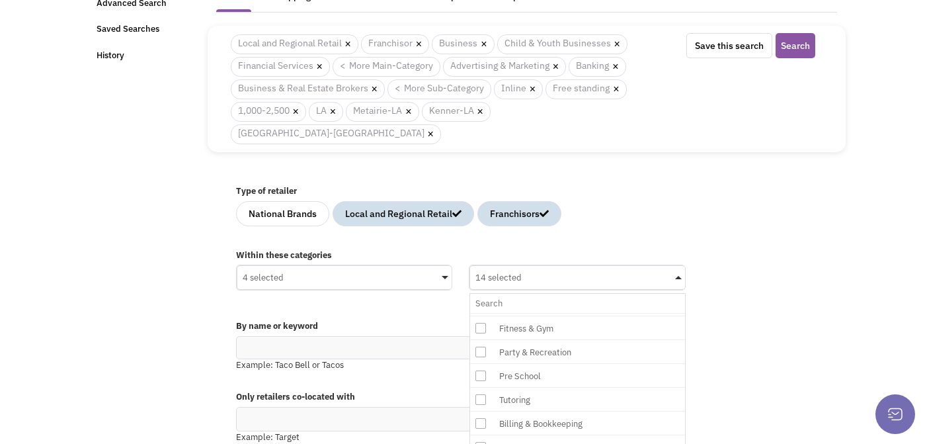
scroll to position [861, 1]
click at [478, 390] on icon at bounding box center [480, 395] width 11 height 11
click at [478, 313] on input "14 selected No results found Sub Category Select All Advertising & Marketing Al…" at bounding box center [577, 302] width 204 height 19
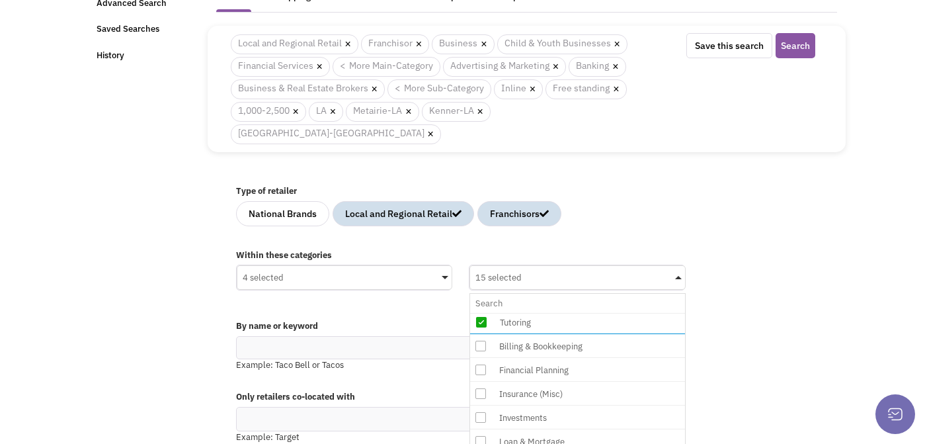
scroll to position [935, 1]
click at [481, 364] on icon at bounding box center [480, 369] width 11 height 11
click at [481, 313] on input "15 selected No results found Sub Category Select All Advertising & Marketing Al…" at bounding box center [577, 302] width 204 height 19
click at [481, 388] on icon at bounding box center [480, 393] width 11 height 11
click at [481, 313] on input "16 selected No results found Sub Category Select All Advertising & Marketing Al…" at bounding box center [577, 302] width 204 height 19
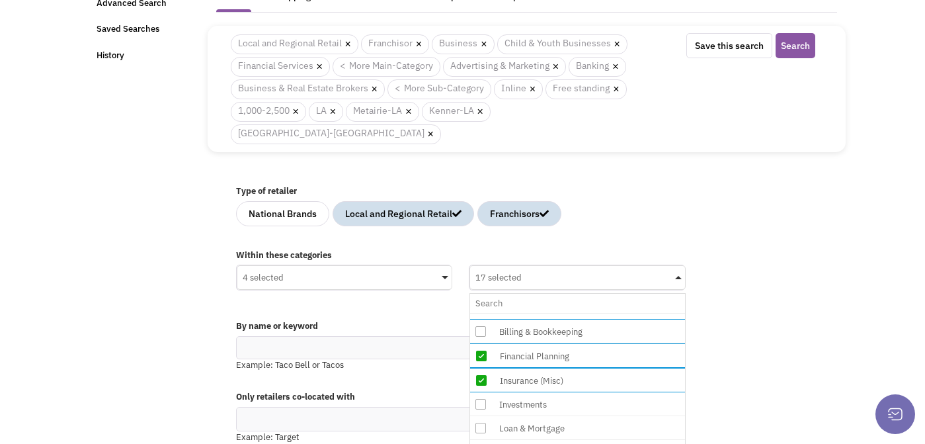
scroll to position [951, 1]
click at [480, 397] on icon at bounding box center [480, 402] width 11 height 11
click at [480, 313] on input "17 selected No results found Sub Category Select All Advertising & Marketing Al…" at bounding box center [577, 302] width 204 height 19
click at [480, 422] on icon at bounding box center [480, 427] width 11 height 11
click at [480, 313] on input "18 selected No results found Sub Category Select All Advertising & Marketing Al…" at bounding box center [577, 302] width 204 height 19
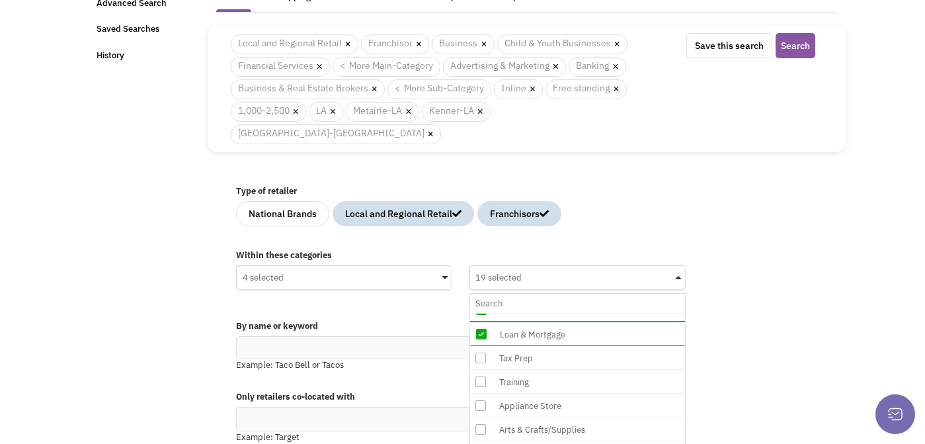
scroll to position [1049, 1]
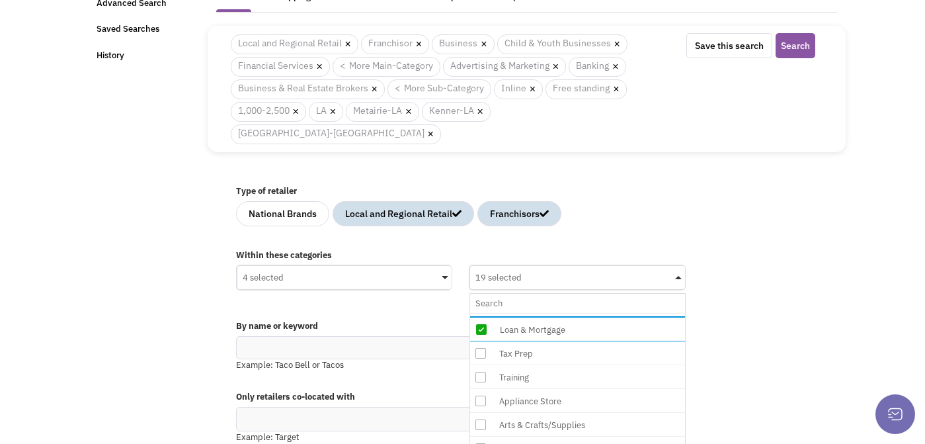
click at [481, 348] on icon at bounding box center [480, 353] width 11 height 11
click at [481, 313] on input "19 selected No results found Sub Category Select All Advertising & Marketing Al…" at bounding box center [577, 302] width 204 height 19
click at [481, 372] on icon at bounding box center [480, 377] width 11 height 11
click at [481, 313] on input "20 selected No results found Sub Category Select All Advertising & Marketing Al…" at bounding box center [577, 302] width 204 height 19
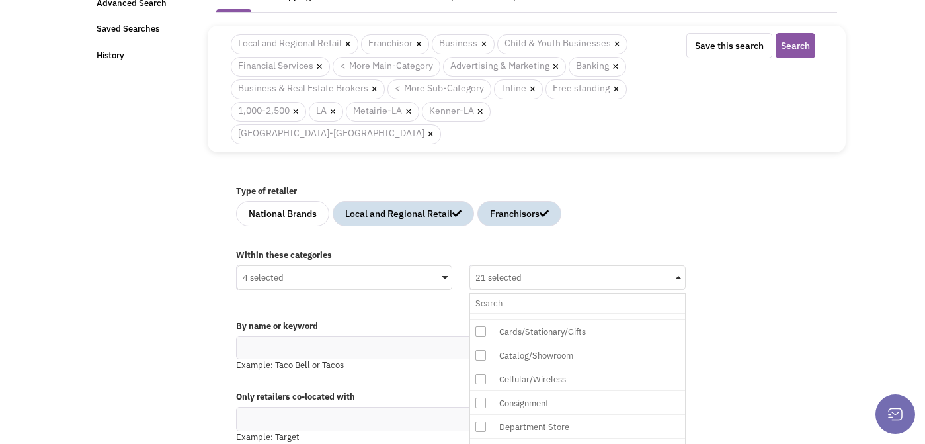
scroll to position [1241, 1]
click at [480, 395] on icon at bounding box center [480, 400] width 11 height 11
click at [480, 313] on input "21 selected No results found Sub Category Select All Advertising & Marketing Al…" at bounding box center [577, 302] width 204 height 19
click at [477, 350] on icon at bounding box center [480, 355] width 11 height 11
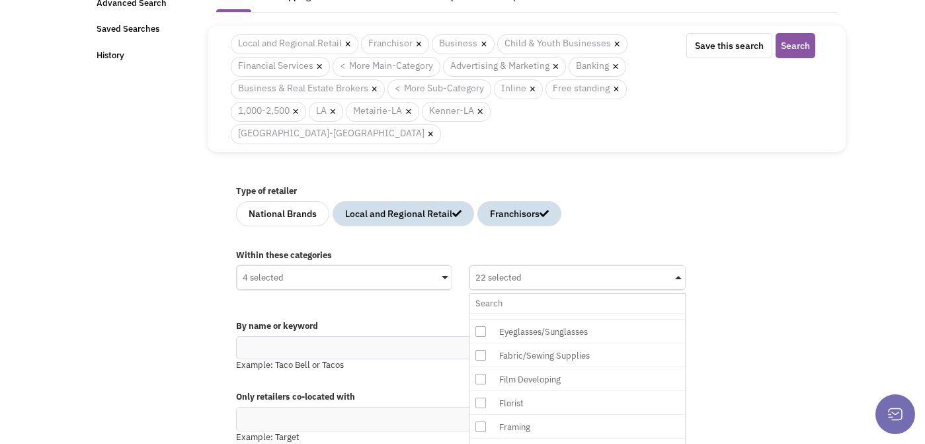
click at [477, 313] on input "22 selected No results found Sub Category Select All Advertising & Marketing Al…" at bounding box center [577, 302] width 204 height 19
click at [479, 398] on icon at bounding box center [480, 403] width 11 height 11
click at [479, 313] on input "23 selected No results found Sub Category Select All Advertising & Marketing Al…" at bounding box center [577, 302] width 204 height 19
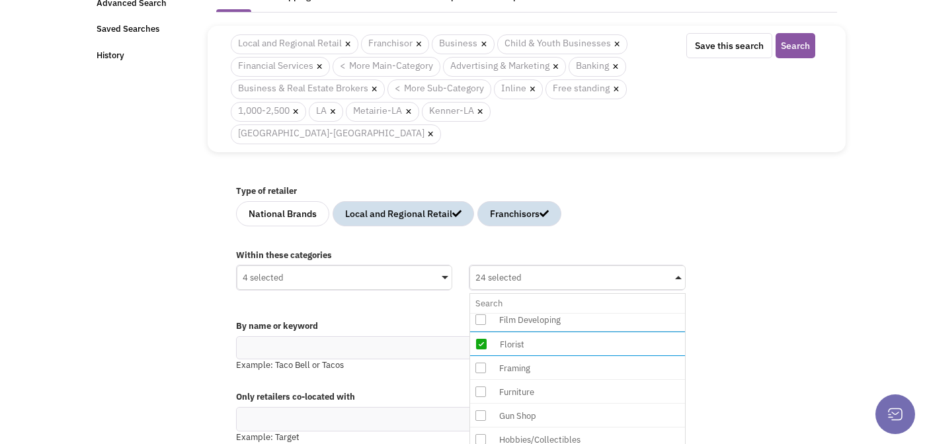
scroll to position [1562, 1]
click at [481, 362] on icon at bounding box center [480, 367] width 11 height 11
click at [481, 313] on input "24 selected No results found Sub Category Select All Advertising & Marketing Al…" at bounding box center [577, 302] width 204 height 19
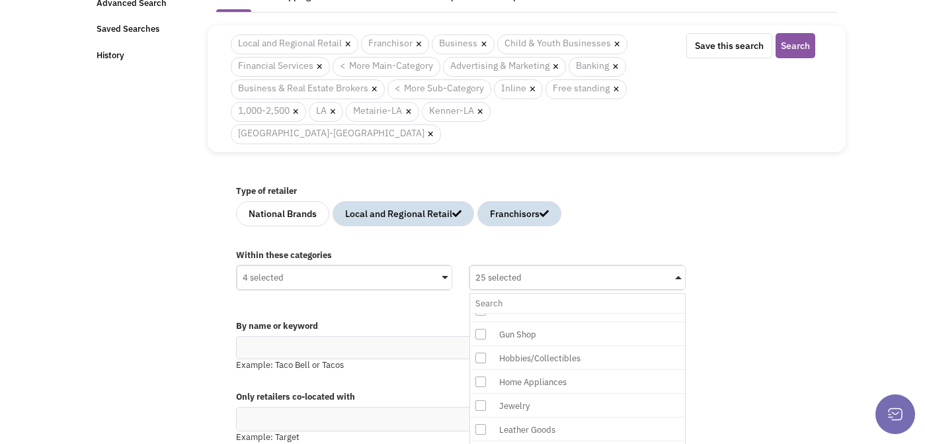
scroll to position [1645, 3]
click at [480, 350] on icon at bounding box center [478, 355] width 11 height 11
click at [480, 313] on input "25 selected No results found Sub Category Select All Advertising & Marketing Al…" at bounding box center [577, 302] width 204 height 19
click at [477, 399] on icon at bounding box center [478, 404] width 11 height 11
click at [477, 313] on input "26 selected No results found Sub Category Select All Advertising & Marketing Al…" at bounding box center [577, 302] width 204 height 19
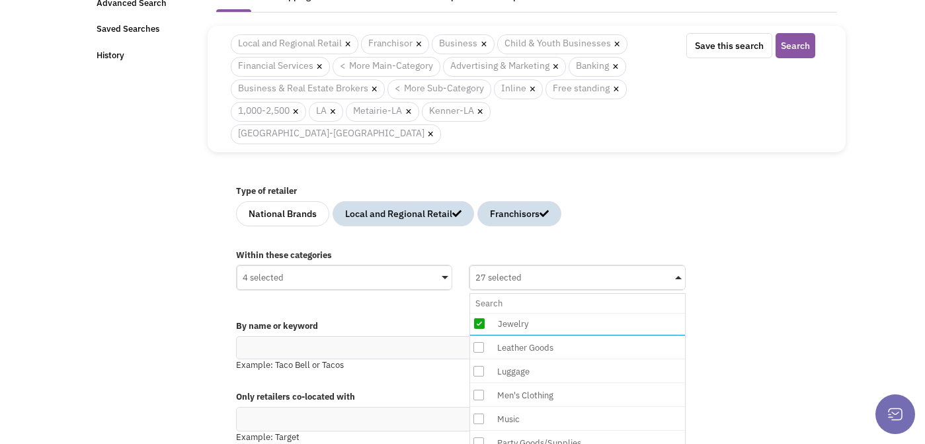
scroll to position [1728, 3]
click at [477, 340] on icon at bounding box center [478, 345] width 11 height 11
click at [477, 313] on input "27 selected No results found Sub Category Select All Advertising & Marketing Al…" at bounding box center [577, 302] width 204 height 19
click at [477, 365] on icon at bounding box center [478, 370] width 11 height 11
click at [477, 313] on input "28 selected No results found Sub Category Select All Advertising & Marketing Al…" at bounding box center [577, 302] width 204 height 19
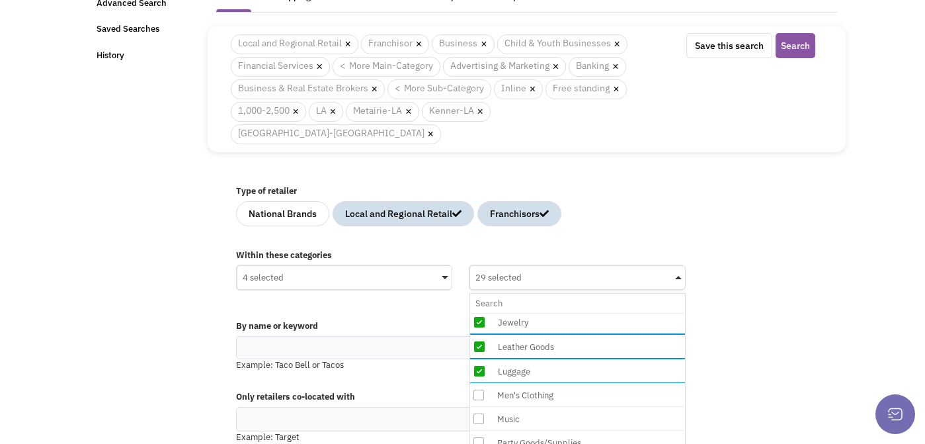
click at [477, 389] on icon at bounding box center [478, 394] width 11 height 11
click at [477, 313] on input "29 selected No results found Sub Category Select All Advertising & Marketing Al…" at bounding box center [577, 302] width 204 height 19
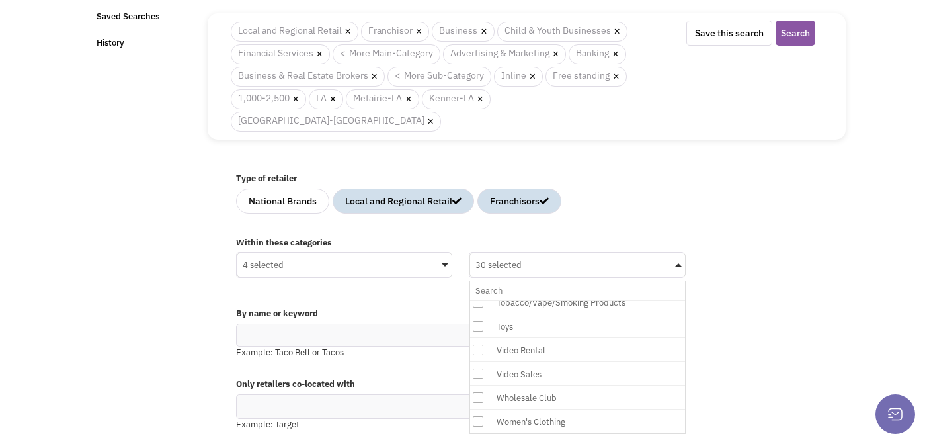
scroll to position [89, 0]
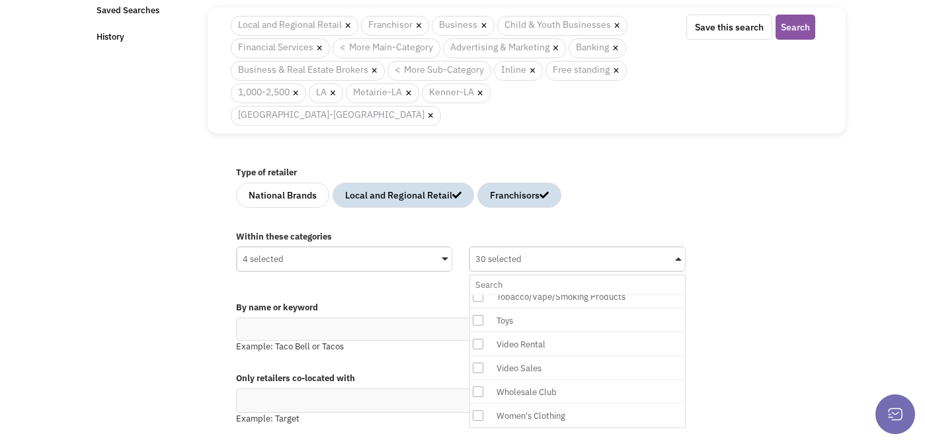
click at [478, 410] on icon at bounding box center [478, 415] width 11 height 11
click at [478, 294] on input "30 selected No results found Sub Category Select All Advertising & Marketing Al…" at bounding box center [577, 284] width 204 height 19
click at [627, 194] on div "Type of retailer National Brands Local and Regional Retail Franchisors" at bounding box center [526, 192] width 598 height 64
click at [793, 26] on button "Search" at bounding box center [795, 27] width 40 height 25
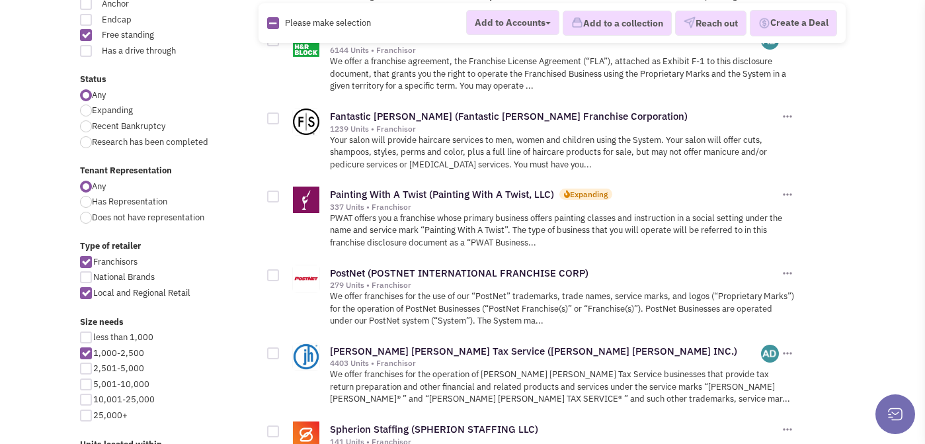
scroll to position [413, 0]
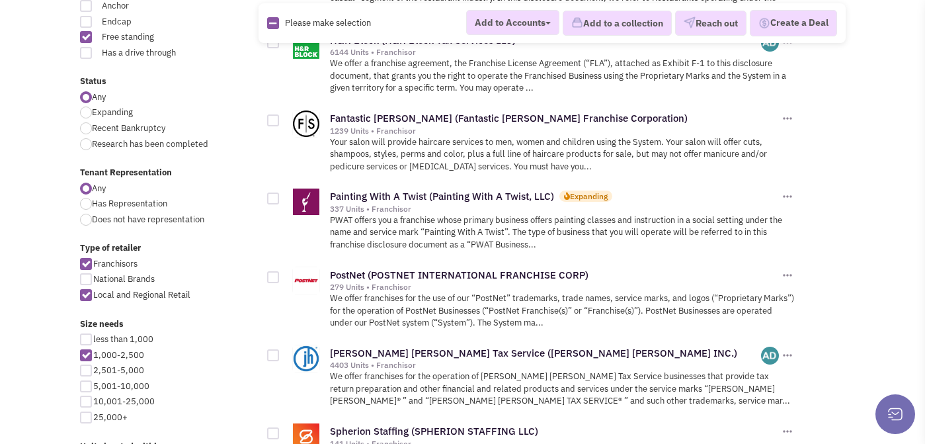
click at [270, 349] on div at bounding box center [273, 355] width 12 height 12
click at [280, 352] on input "checkbox" at bounding box center [284, 356] width 9 height 9
checkbox input "true"
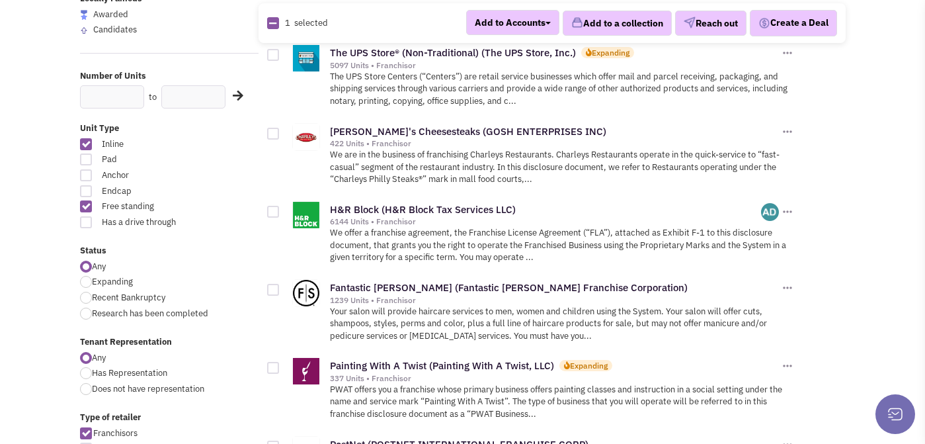
scroll to position [239, 0]
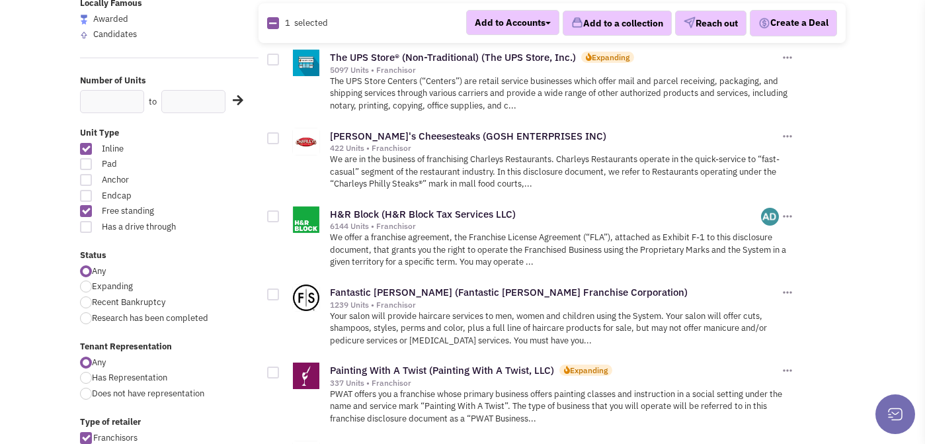
click at [270, 206] on div at bounding box center [290, 209] width 47 height 25
click at [270, 217] on div at bounding box center [273, 216] width 12 height 12
click at [280, 217] on input "checkbox" at bounding box center [284, 217] width 9 height 9
checkbox input "true"
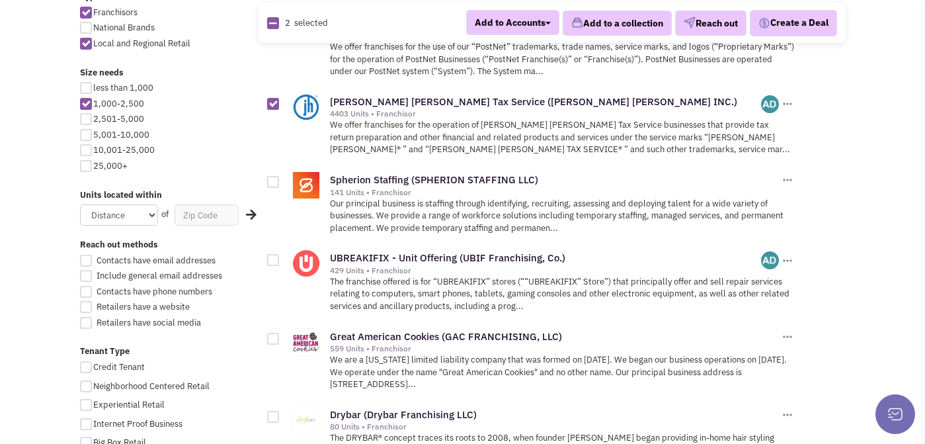
scroll to position [668, 0]
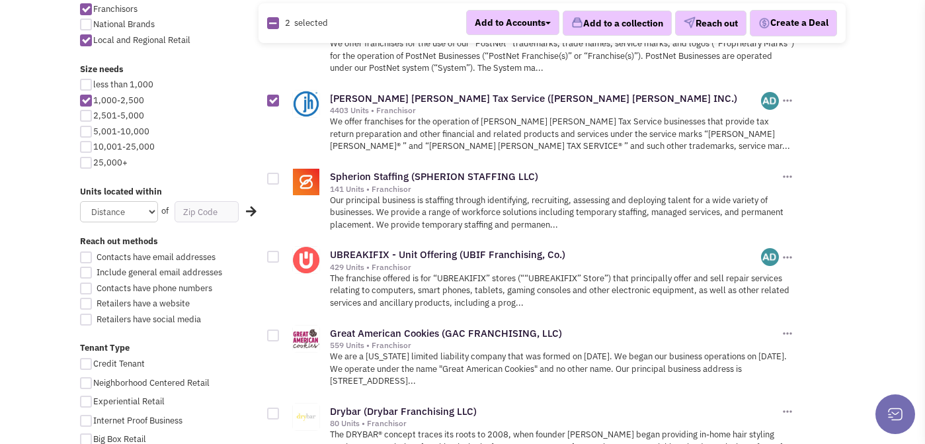
click at [274, 178] on div at bounding box center [273, 179] width 12 height 12
click at [280, 178] on input "checkbox" at bounding box center [284, 179] width 9 height 9
checkbox input "true"
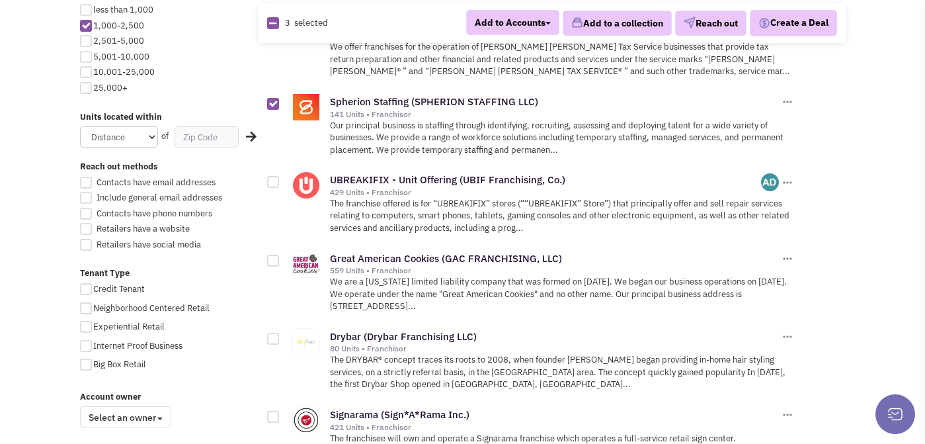
scroll to position [743, 0]
click at [270, 179] on div at bounding box center [273, 181] width 12 height 12
click at [280, 179] on input "checkbox" at bounding box center [284, 182] width 9 height 9
checkbox input "true"
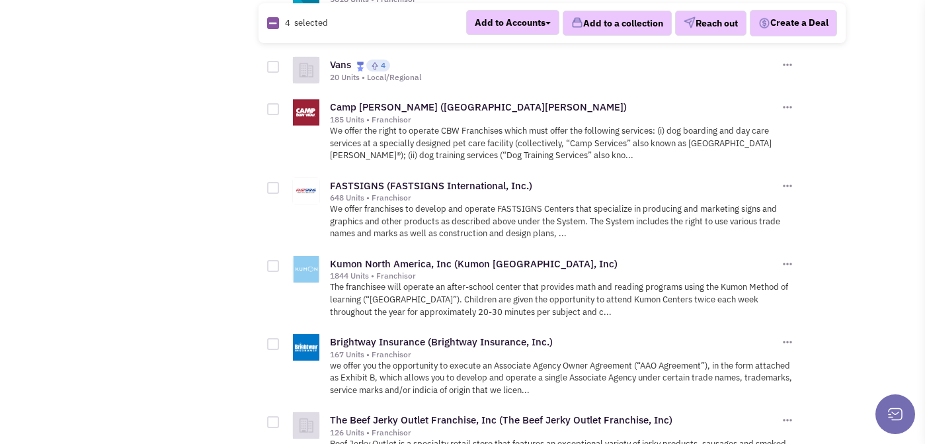
scroll to position [1225, 0]
click at [274, 258] on div at bounding box center [273, 264] width 12 height 12
click at [280, 261] on input "checkbox" at bounding box center [284, 265] width 9 height 9
checkbox input "true"
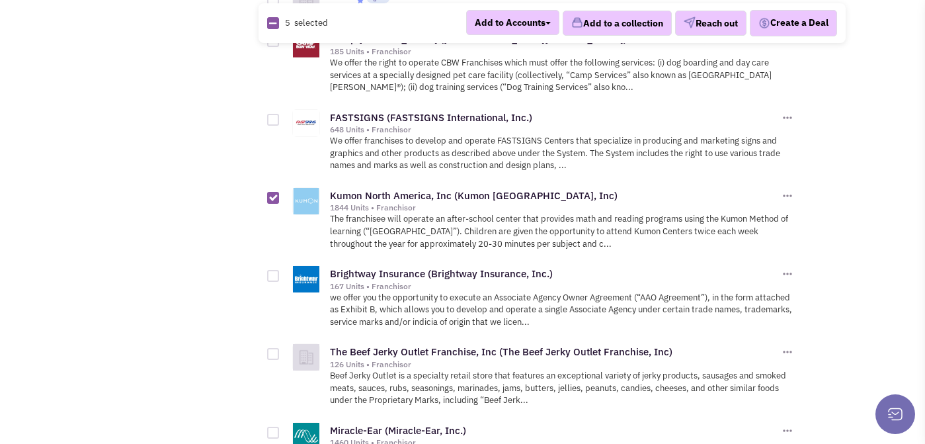
scroll to position [1294, 0]
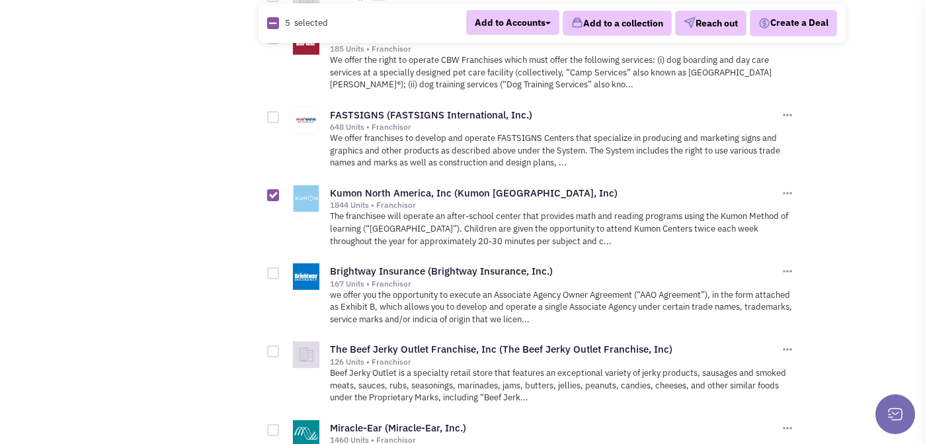
click at [268, 267] on div at bounding box center [273, 273] width 12 height 12
click at [280, 270] on input "checkbox" at bounding box center [284, 274] width 9 height 9
checkbox input "true"
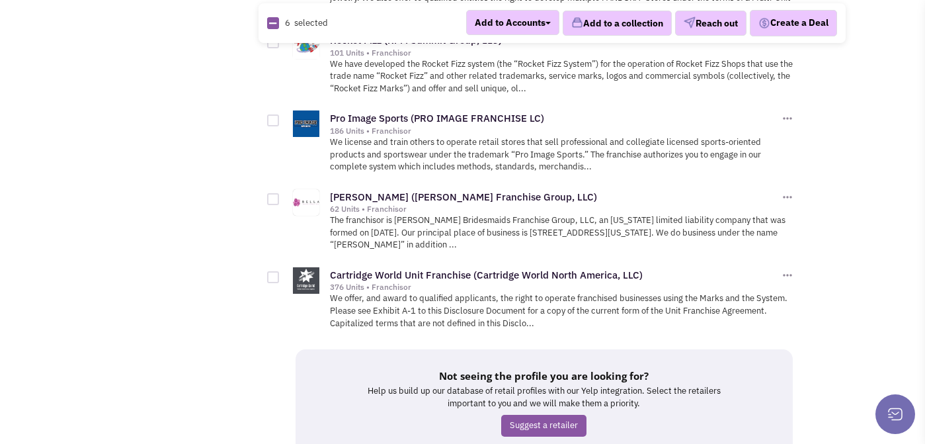
scroll to position [1845, 0]
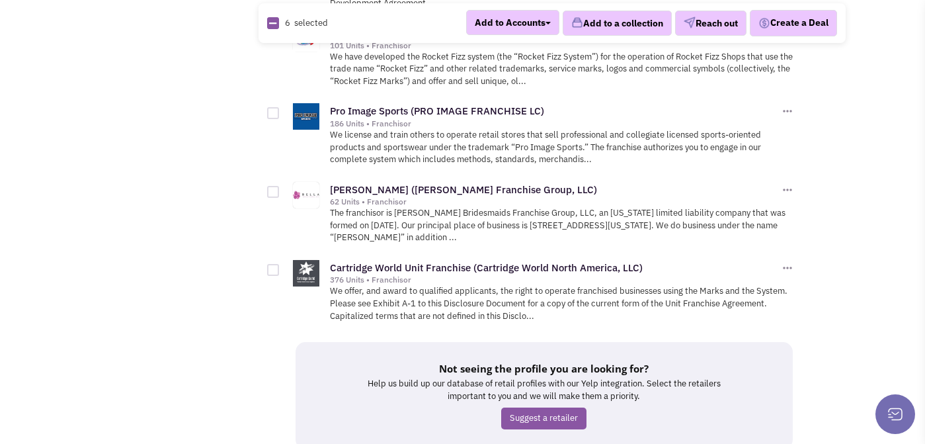
click at [270, 186] on div at bounding box center [273, 192] width 12 height 12
click at [280, 188] on input "checkbox" at bounding box center [284, 192] width 9 height 9
checkbox input "true"
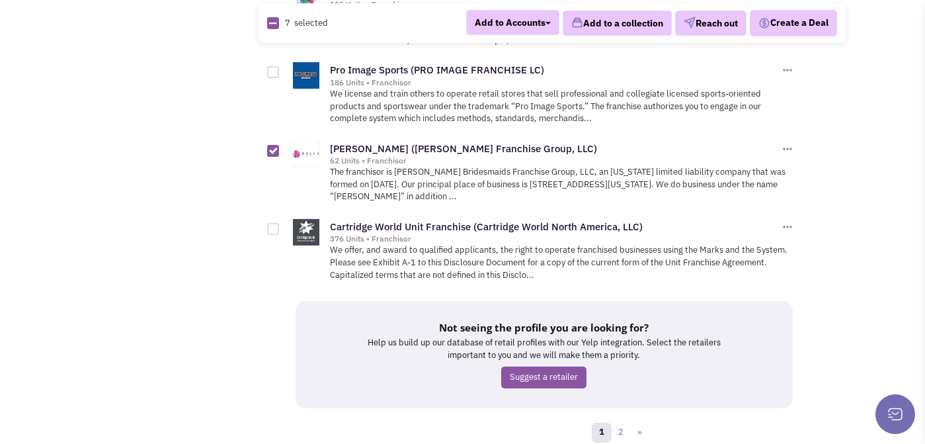
scroll to position [1934, 0]
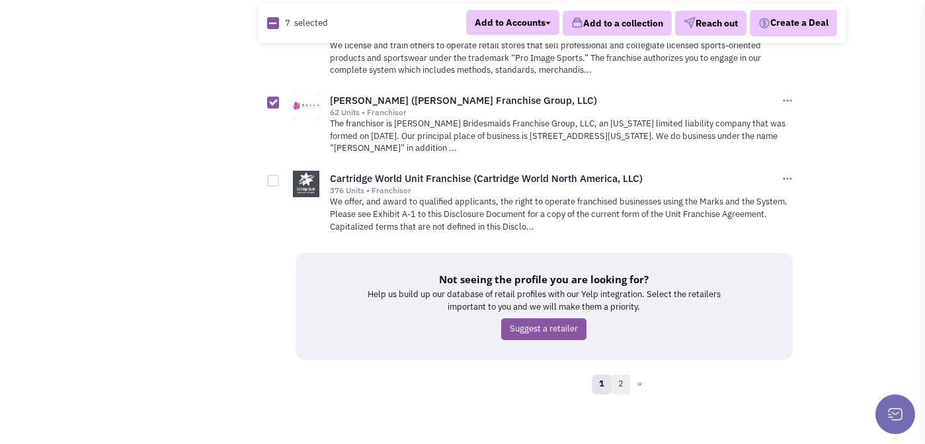
click at [621, 374] on link "2" at bounding box center [621, 384] width 20 height 20
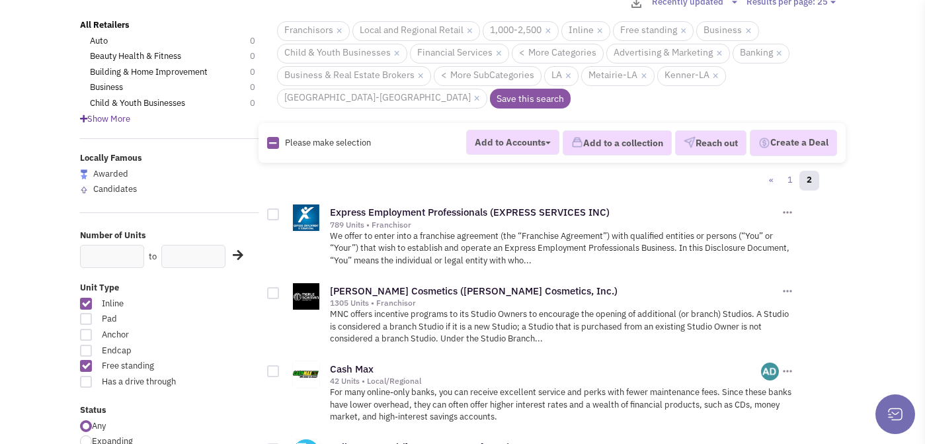
scroll to position [89, 0]
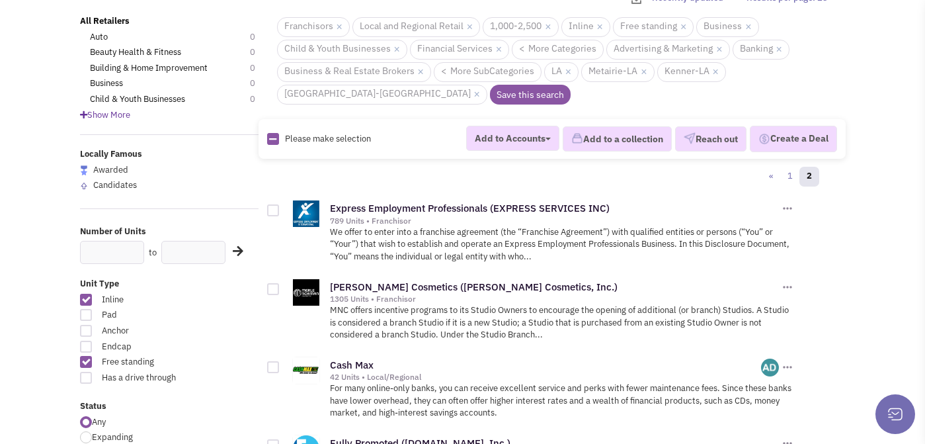
click at [273, 210] on div at bounding box center [273, 210] width 12 height 12
click at [280, 210] on input "checkbox" at bounding box center [284, 211] width 9 height 9
checkbox input "true"
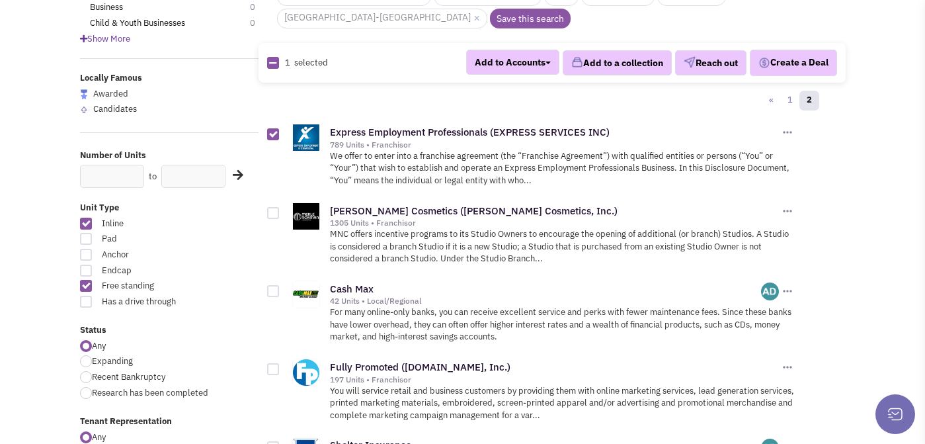
click at [276, 285] on div at bounding box center [273, 291] width 12 height 12
click at [280, 288] on input "checkbox" at bounding box center [284, 292] width 9 height 9
checkbox input "true"
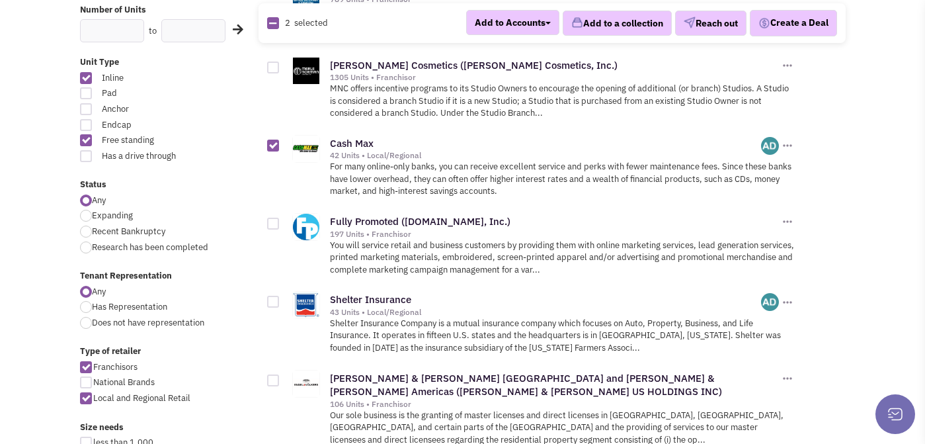
scroll to position [317, 0]
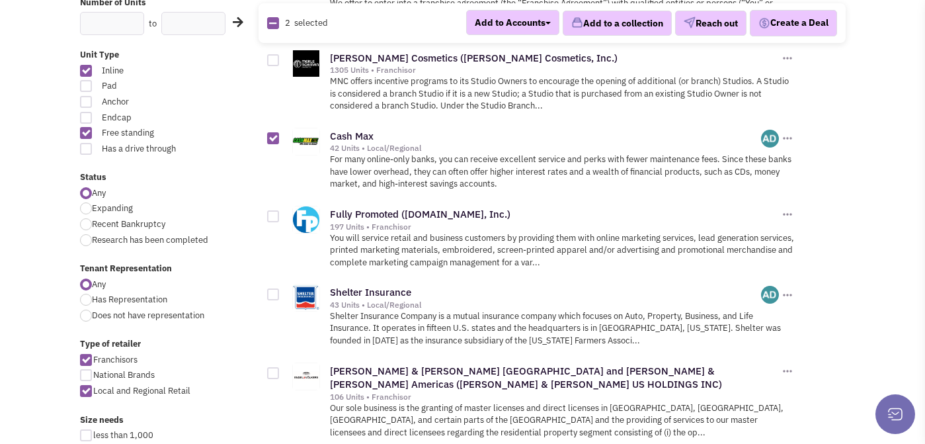
click at [274, 292] on div at bounding box center [273, 294] width 12 height 12
click at [280, 292] on input "checkbox" at bounding box center [284, 295] width 9 height 9
checkbox input "true"
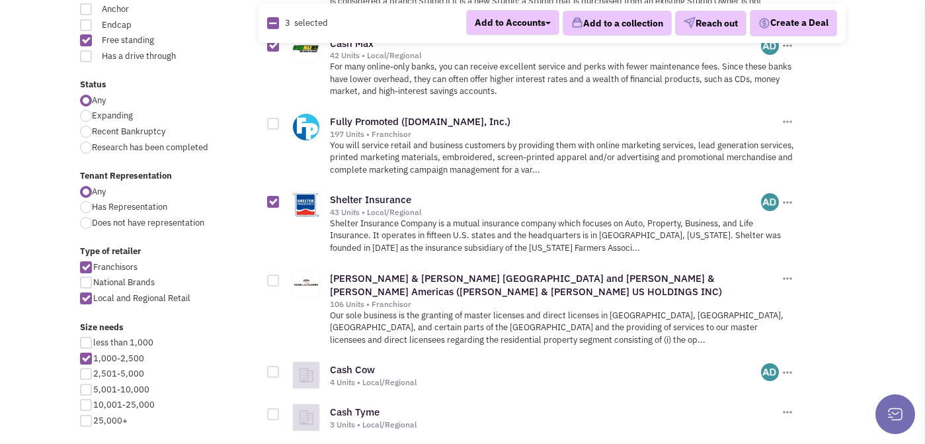
scroll to position [414, 0]
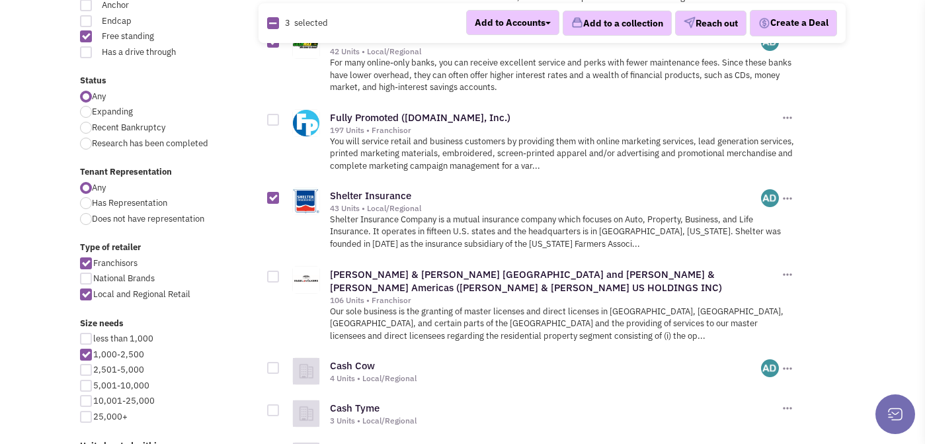
click at [268, 274] on div at bounding box center [273, 276] width 12 height 12
click at [280, 274] on input "checkbox" at bounding box center [284, 277] width 9 height 9
checkbox input "true"
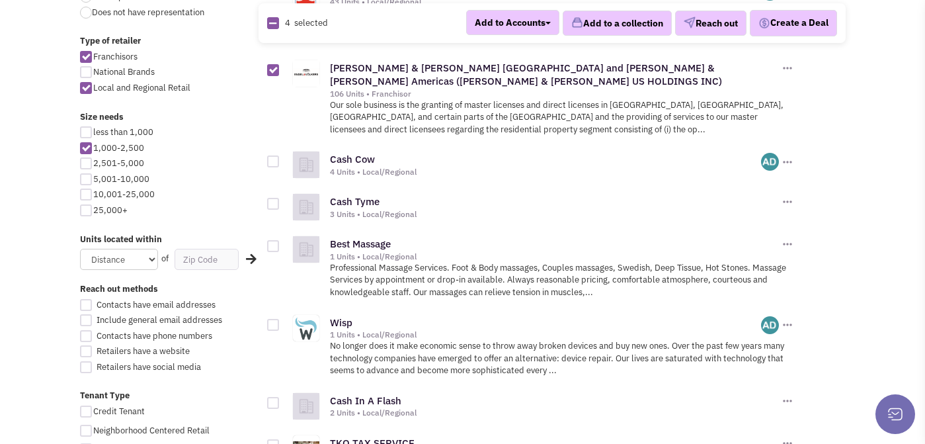
scroll to position [623, 0]
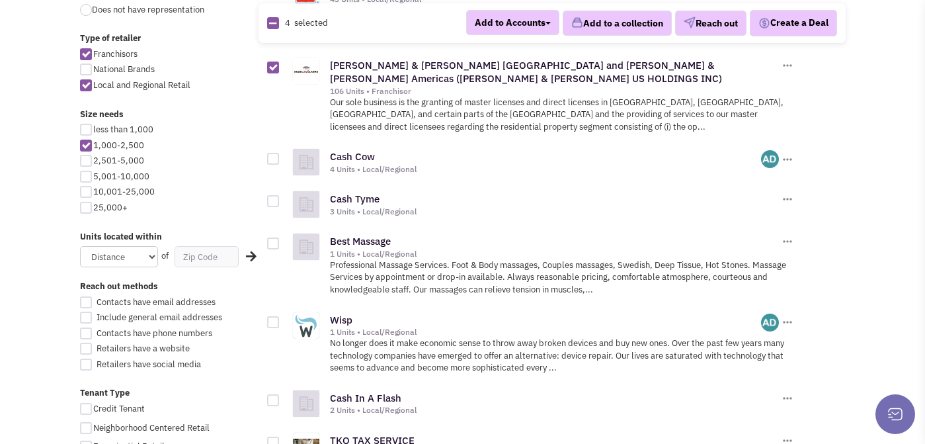
click at [272, 154] on div at bounding box center [273, 159] width 12 height 12
click at [280, 155] on input "checkbox" at bounding box center [284, 159] width 9 height 9
checkbox input "true"
click at [274, 191] on div at bounding box center [290, 194] width 47 height 25
click at [274, 195] on div at bounding box center [273, 201] width 12 height 12
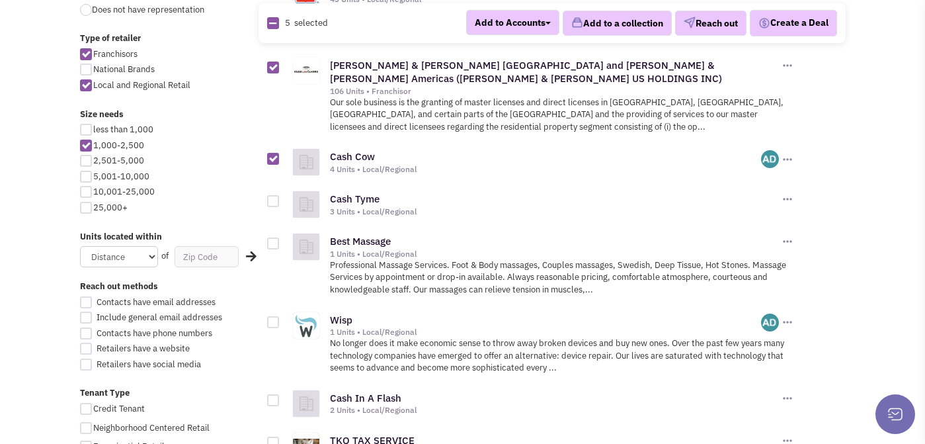
click at [280, 198] on input "checkbox" at bounding box center [284, 202] width 9 height 9
checkbox input "true"
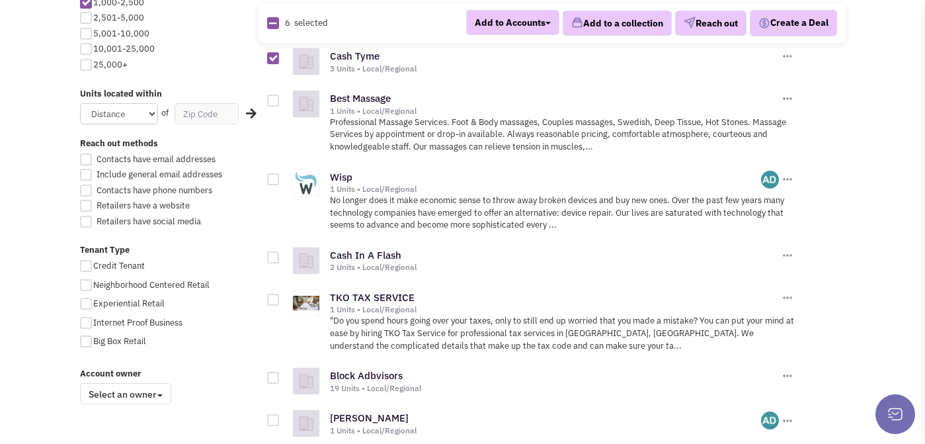
scroll to position [766, 0]
click at [271, 251] on div at bounding box center [273, 257] width 12 height 12
click at [280, 253] on input "checkbox" at bounding box center [284, 257] width 9 height 9
checkbox input "true"
click at [270, 293] on div at bounding box center [273, 299] width 12 height 12
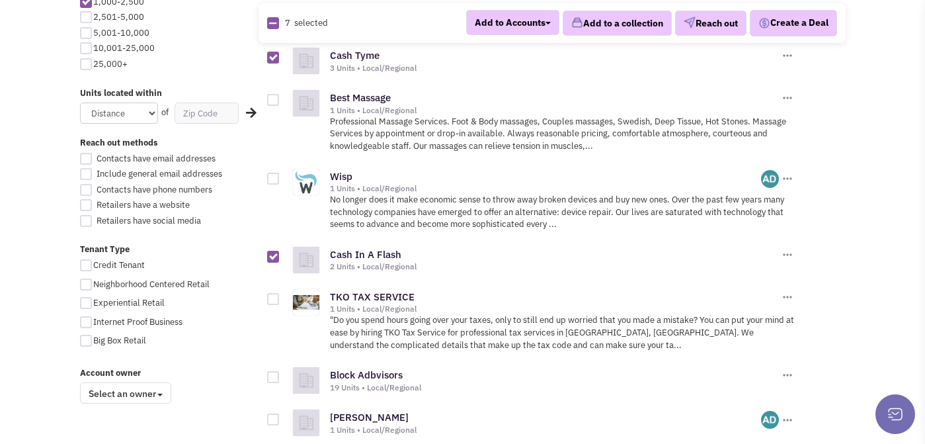
click at [280, 295] on input "checkbox" at bounding box center [284, 299] width 9 height 9
checkbox input "true"
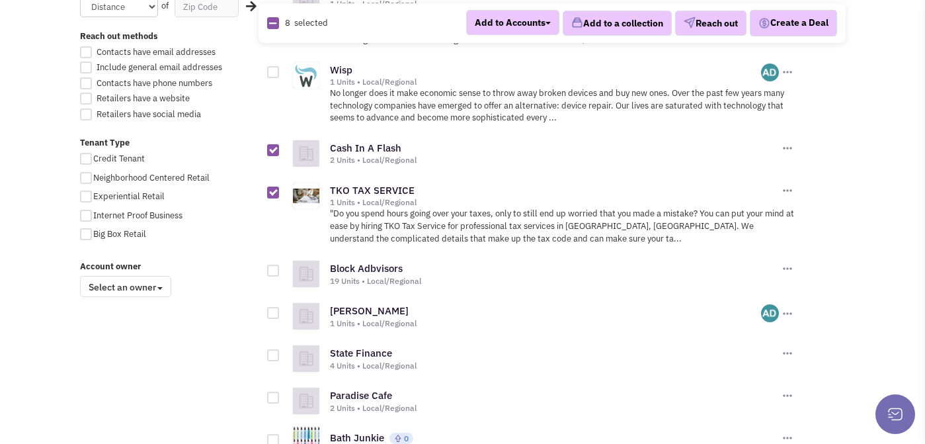
scroll to position [888, 0]
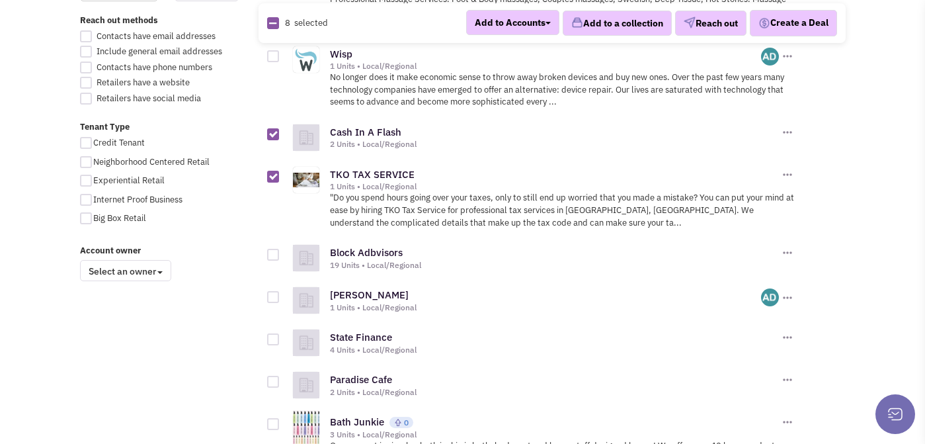
click at [272, 252] on div at bounding box center [273, 255] width 12 height 12
click at [280, 252] on input "checkbox" at bounding box center [284, 255] width 9 height 9
checkbox input "true"
click at [273, 291] on div at bounding box center [273, 297] width 12 height 12
click at [280, 293] on input "checkbox" at bounding box center [284, 297] width 9 height 9
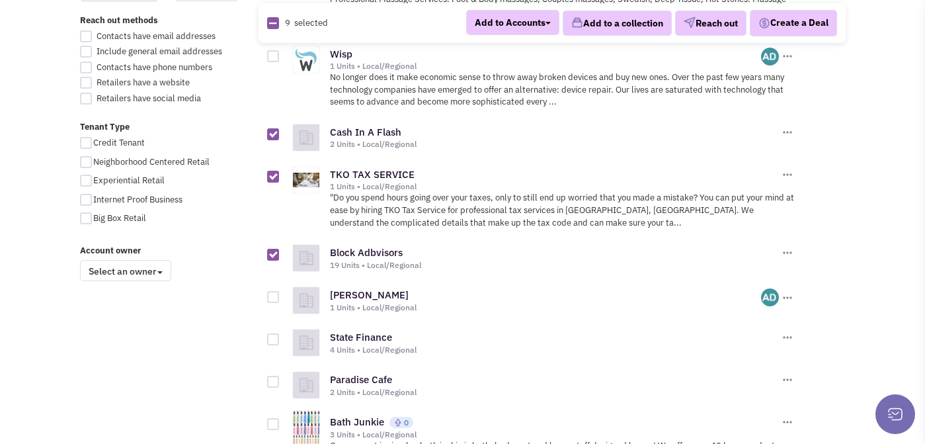
checkbox input "true"
click at [274, 324] on div at bounding box center [290, 332] width 47 height 25
click at [274, 334] on div at bounding box center [273, 339] width 12 height 12
click at [280, 336] on input "checkbox" at bounding box center [284, 340] width 9 height 9
checkbox input "true"
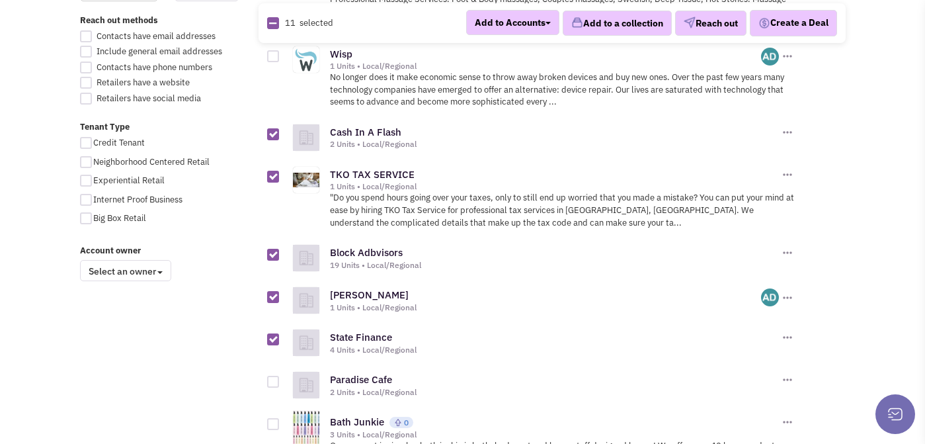
click at [274, 375] on div at bounding box center [273, 381] width 12 height 12
click at [280, 378] on input "checkbox" at bounding box center [284, 382] width 9 height 9
checkbox input "true"
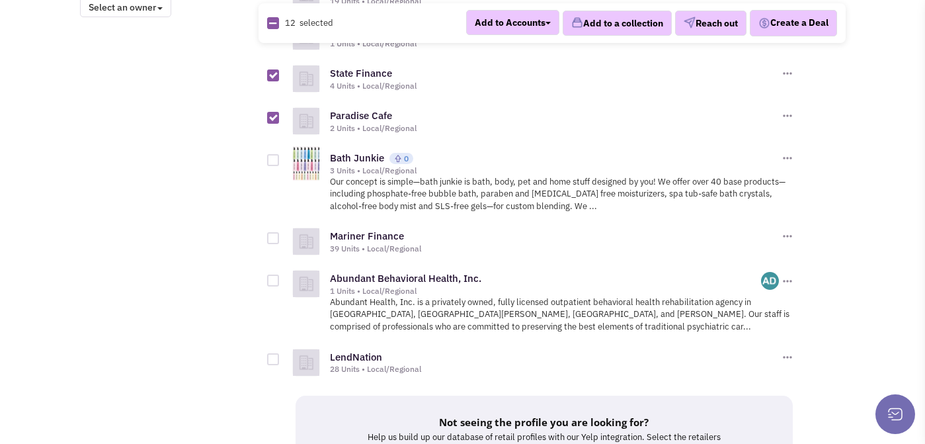
scroll to position [1171, 0]
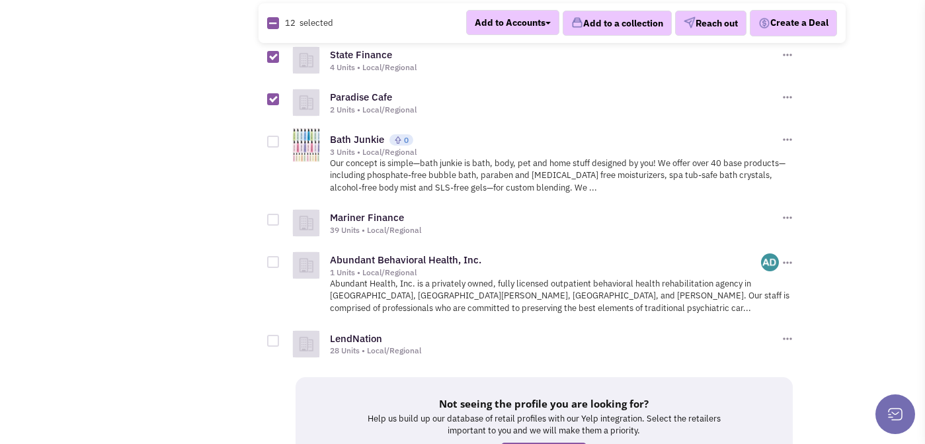
click at [274, 216] on div at bounding box center [273, 220] width 12 height 12
click at [280, 216] on input "checkbox" at bounding box center [284, 220] width 9 height 9
checkbox input "true"
click at [274, 259] on div at bounding box center [273, 262] width 12 height 12
click at [280, 259] on input "checkbox" at bounding box center [284, 262] width 9 height 9
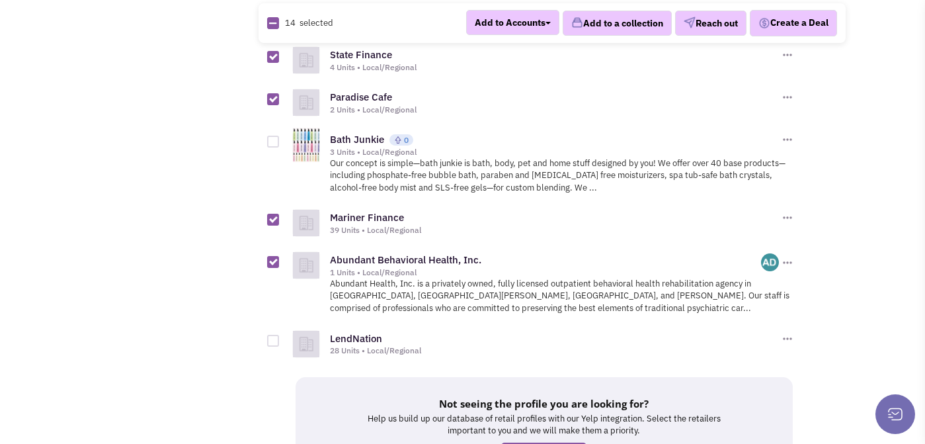
click at [274, 256] on div at bounding box center [273, 262] width 12 height 12
click at [280, 258] on input "checkbox" at bounding box center [284, 262] width 9 height 9
checkbox input "false"
click at [277, 334] on div at bounding box center [273, 340] width 12 height 12
click at [280, 337] on input "checkbox" at bounding box center [284, 341] width 9 height 9
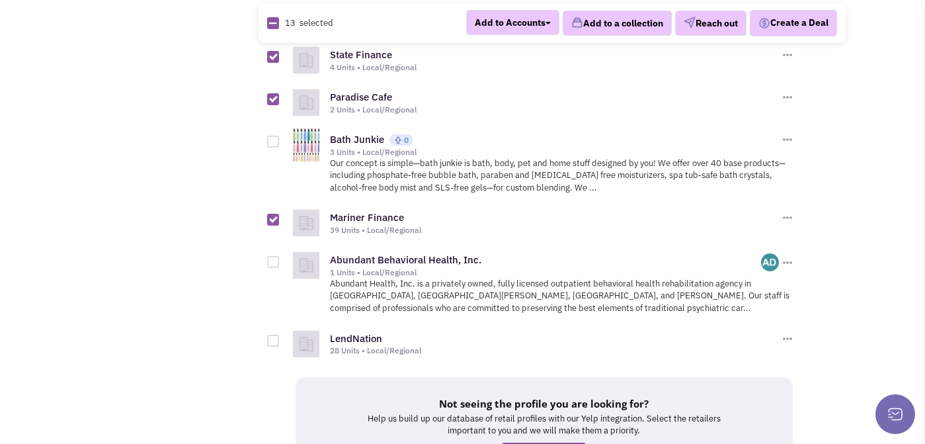
checkbox input "true"
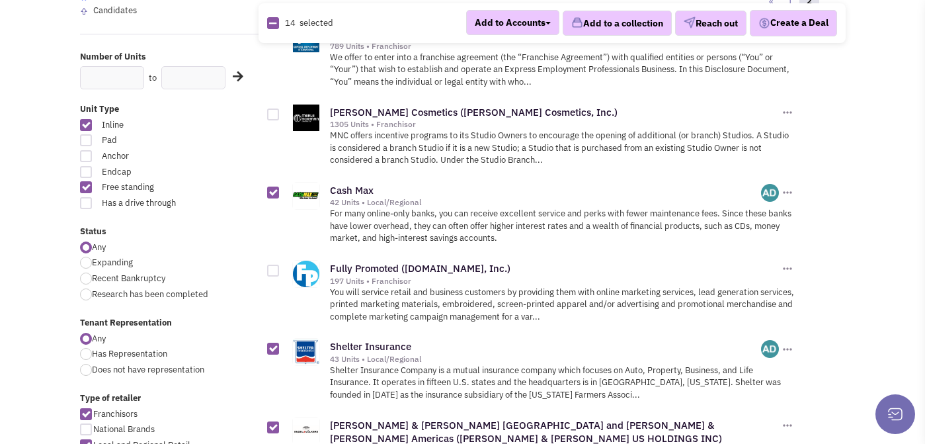
scroll to position [0, 0]
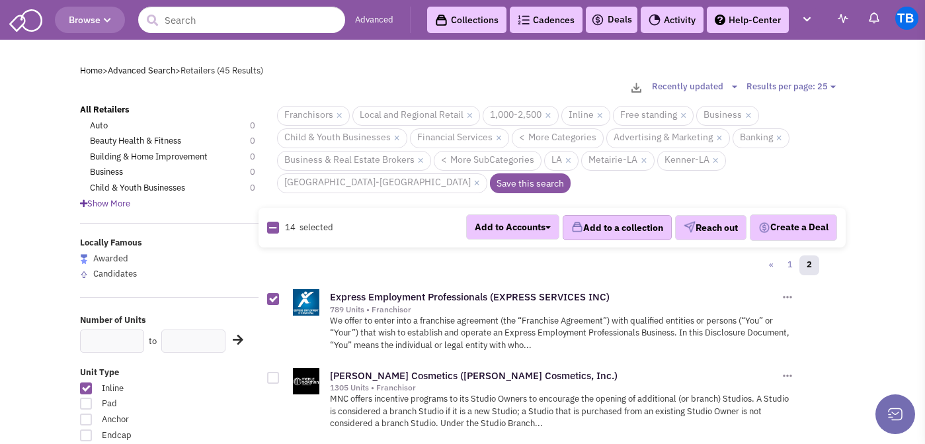
click at [611, 225] on button "Add to a collection" at bounding box center [617, 227] width 109 height 25
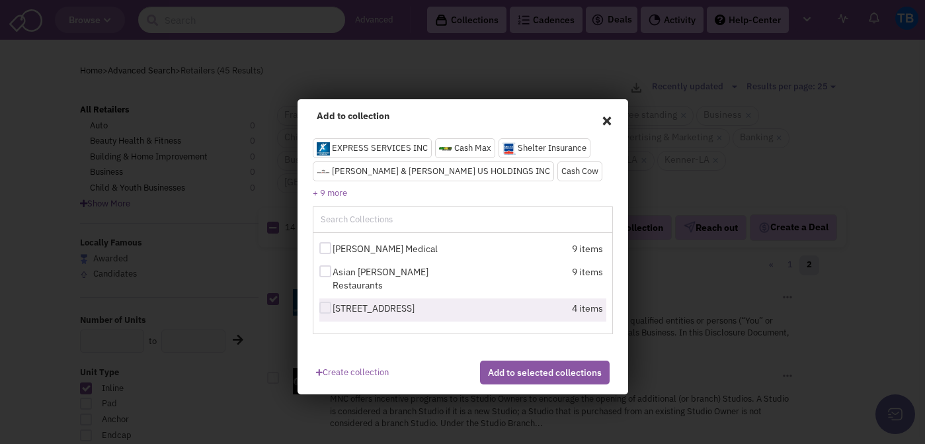
click at [323, 301] on div at bounding box center [325, 307] width 12 height 12
click at [332, 304] on input "[STREET_ADDRESS]" at bounding box center [336, 308] width 9 height 9
checkbox input "true"
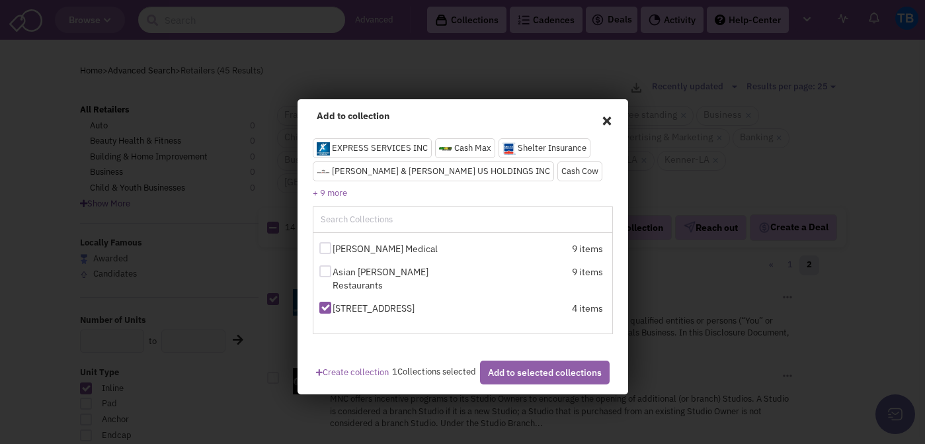
click at [512, 373] on button "Add to selected collections" at bounding box center [545, 372] width 130 height 24
checkbox input "false"
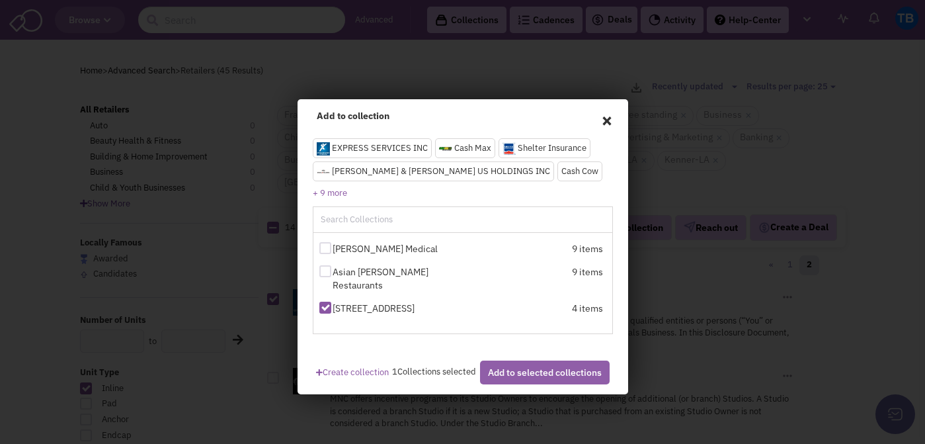
checkbox input "false"
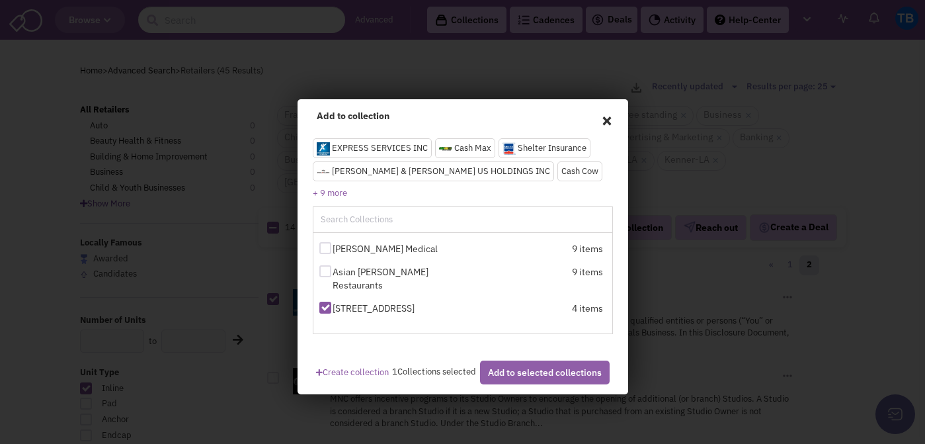
checkbox input "false"
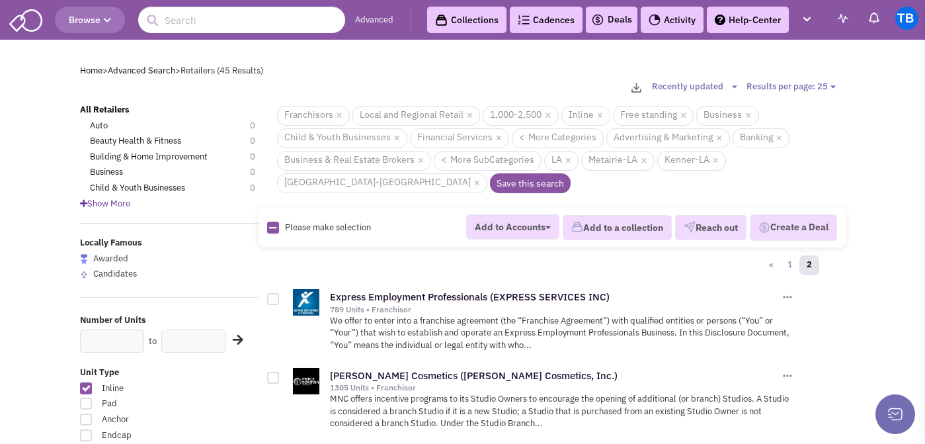
click at [467, 15] on link "Collections" at bounding box center [466, 20] width 79 height 26
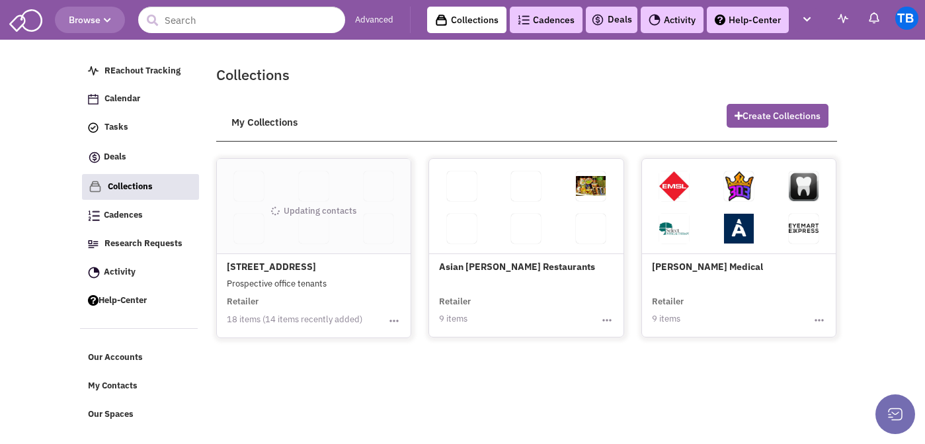
click at [316, 223] on div "Updating contacts" at bounding box center [314, 211] width 194 height 95
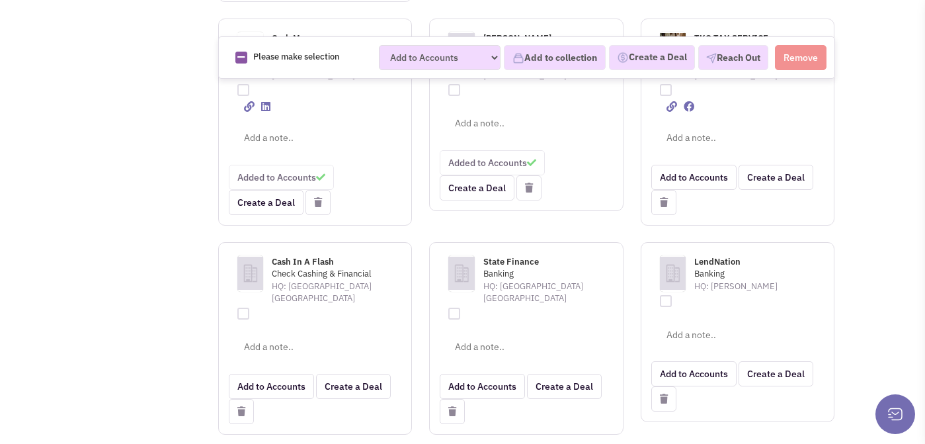
scroll to position [475, 0]
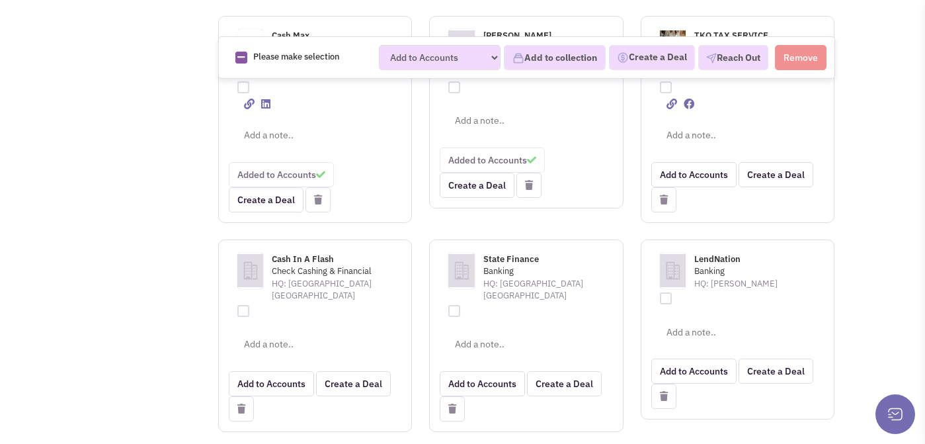
click at [707, 265] on span "Banking" at bounding box center [747, 271] width 106 height 13
click at [707, 253] on span "LendNation" at bounding box center [717, 258] width 46 height 11
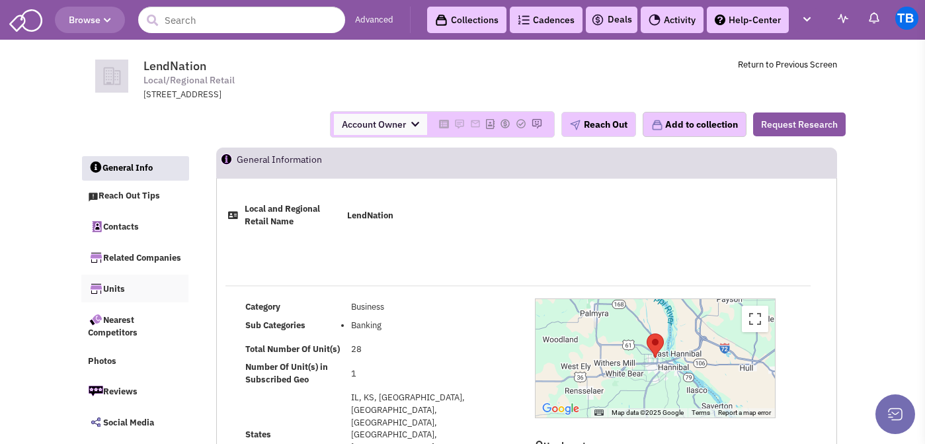
click at [120, 302] on link "Units" at bounding box center [134, 288] width 107 height 28
click at [124, 263] on link "Related Companies" at bounding box center [134, 257] width 107 height 28
click at [125, 233] on link "Contacts" at bounding box center [134, 226] width 107 height 28
click at [449, 20] on link "Collections" at bounding box center [466, 20] width 79 height 26
